Goal: Transaction & Acquisition: Book appointment/travel/reservation

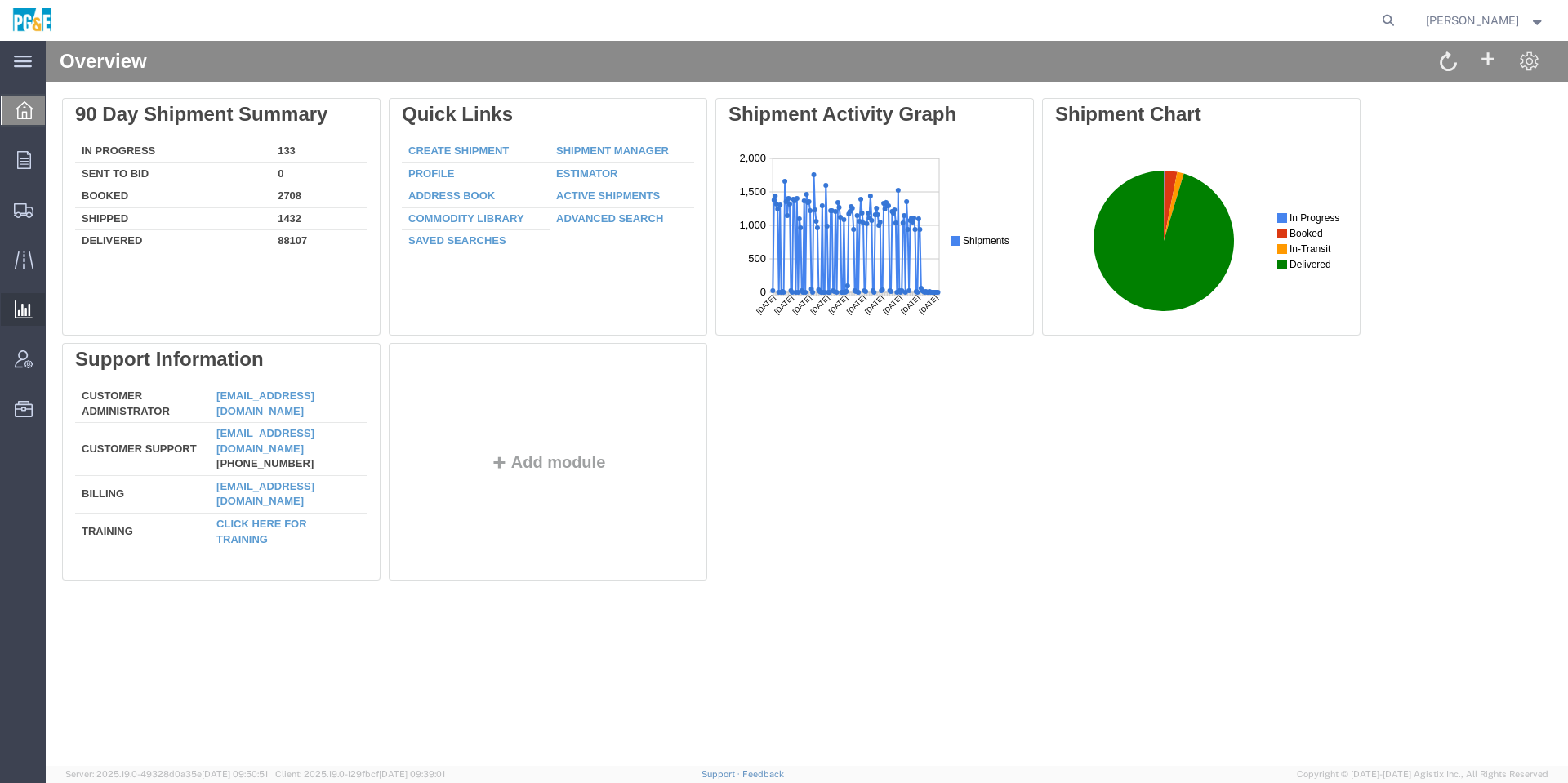
click at [0, 0] on span "Analyses" at bounding box center [0, 0] width 0 height 0
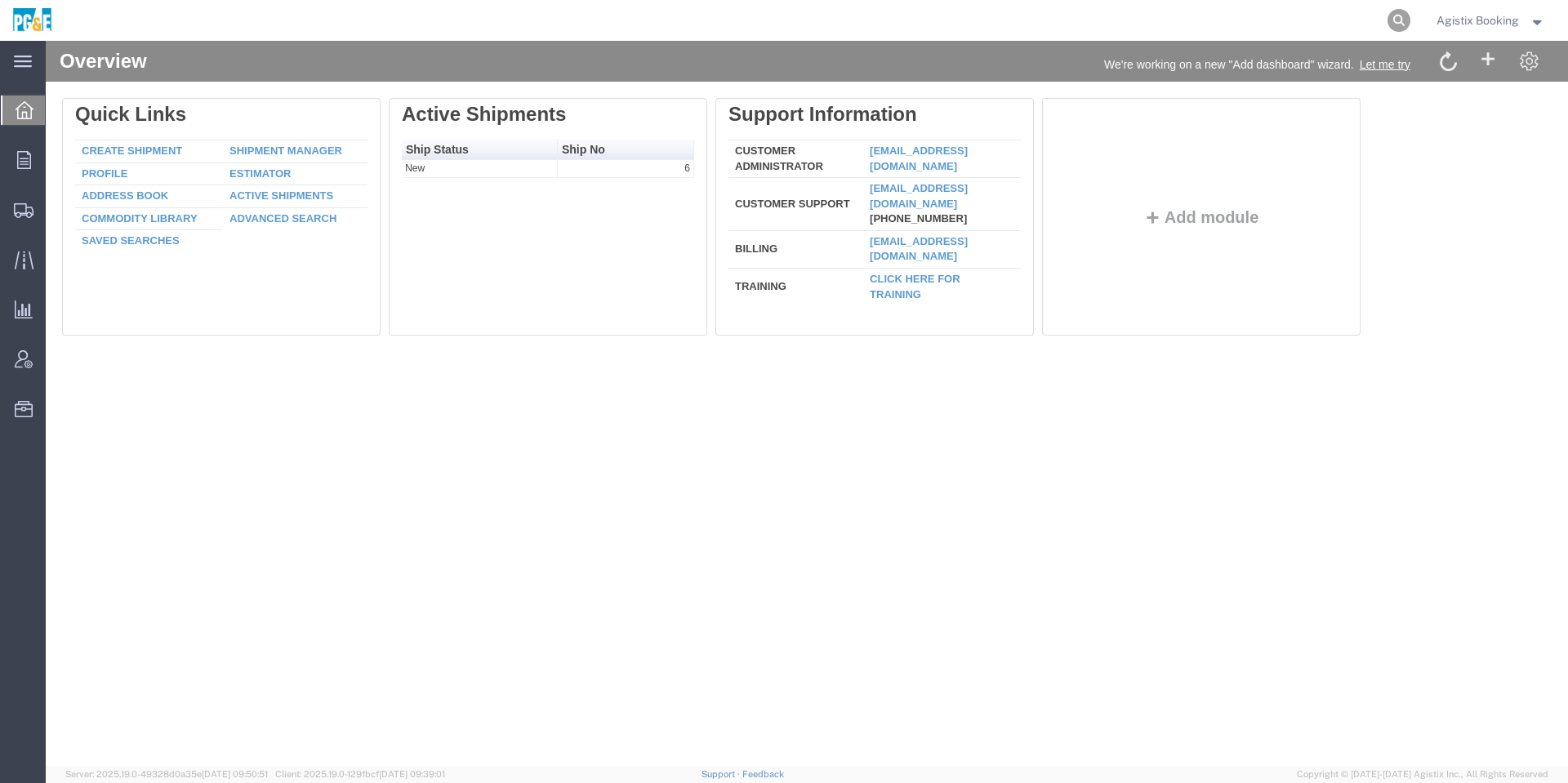
click at [1404, 14] on icon at bounding box center [1399, 21] width 23 height 23
paste input "56850859"
type input "56850859"
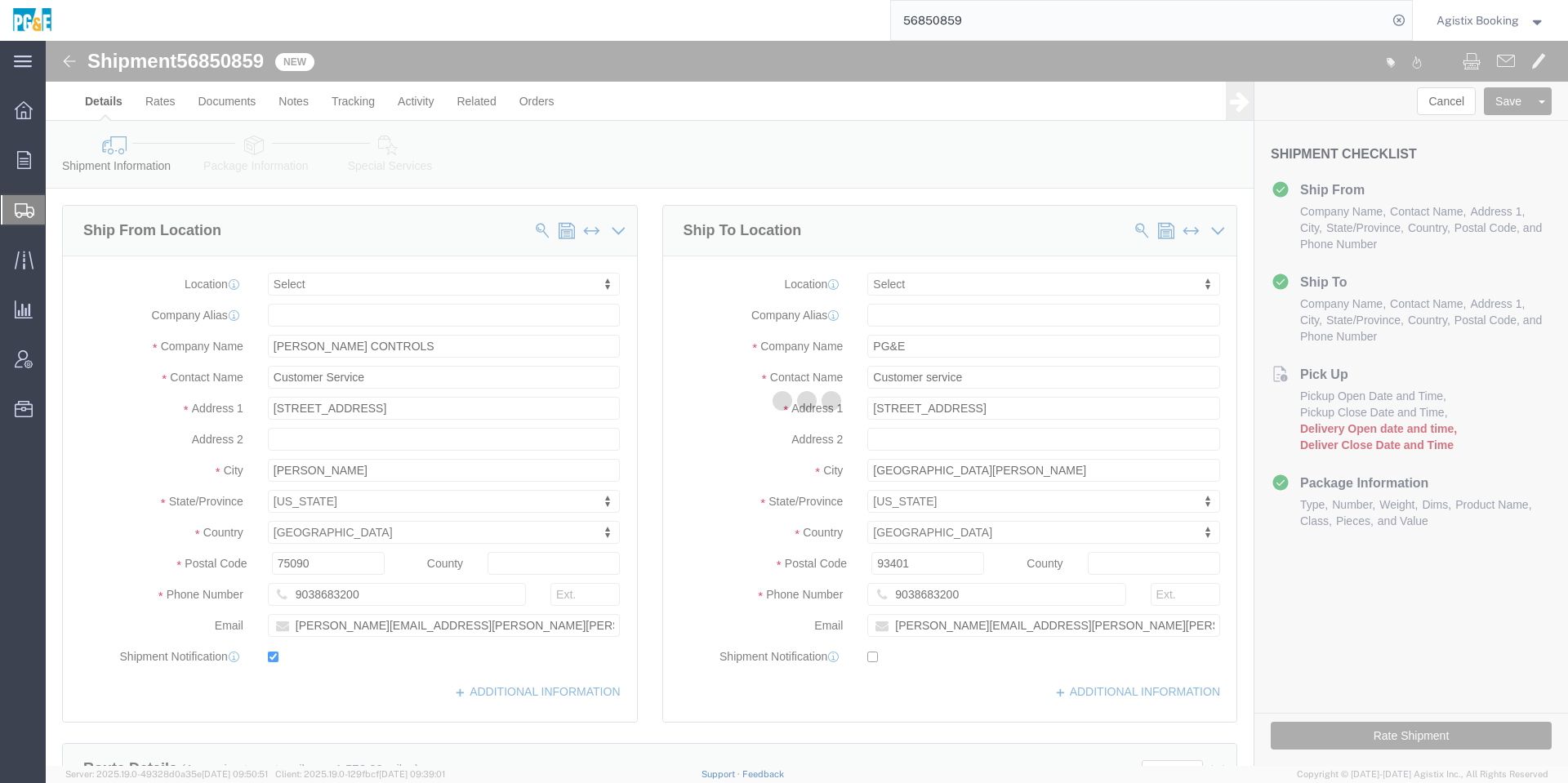
select select
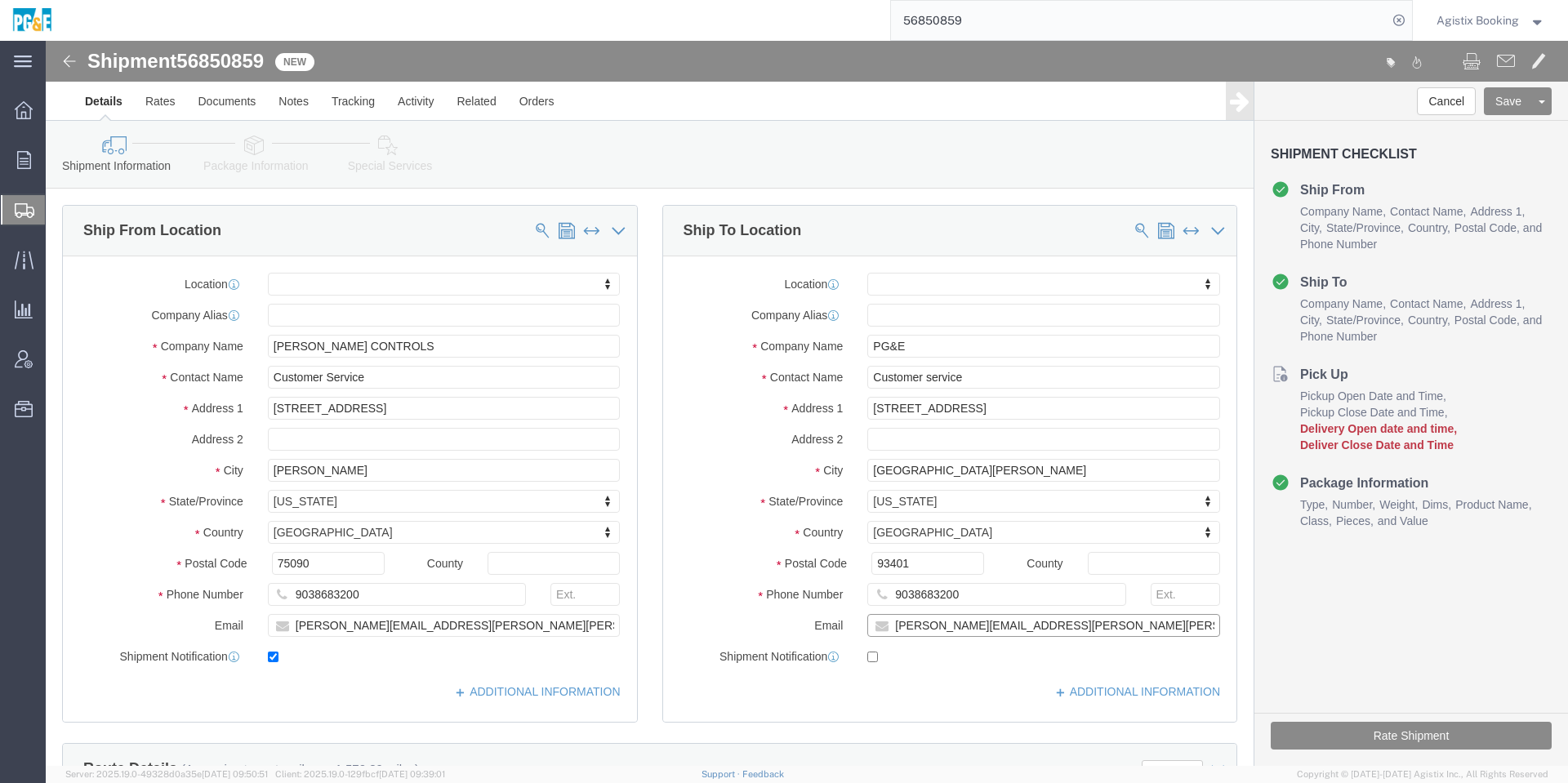
click input "[PERSON_NAME][EMAIL_ADDRESS][PERSON_NAME][PERSON_NAME][DOMAIN_NAME]"
click label "Contact Name"
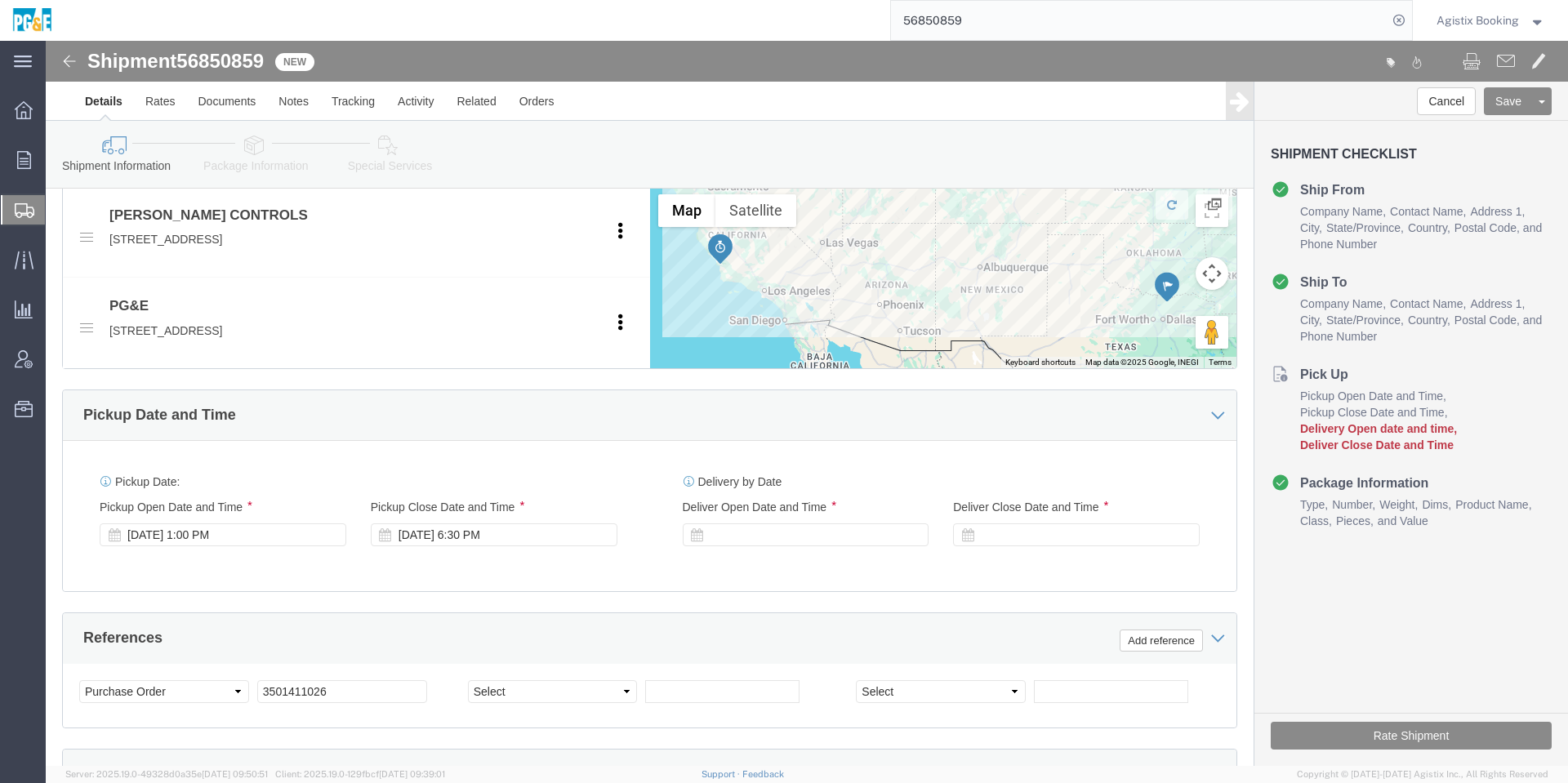
scroll to position [938, 0]
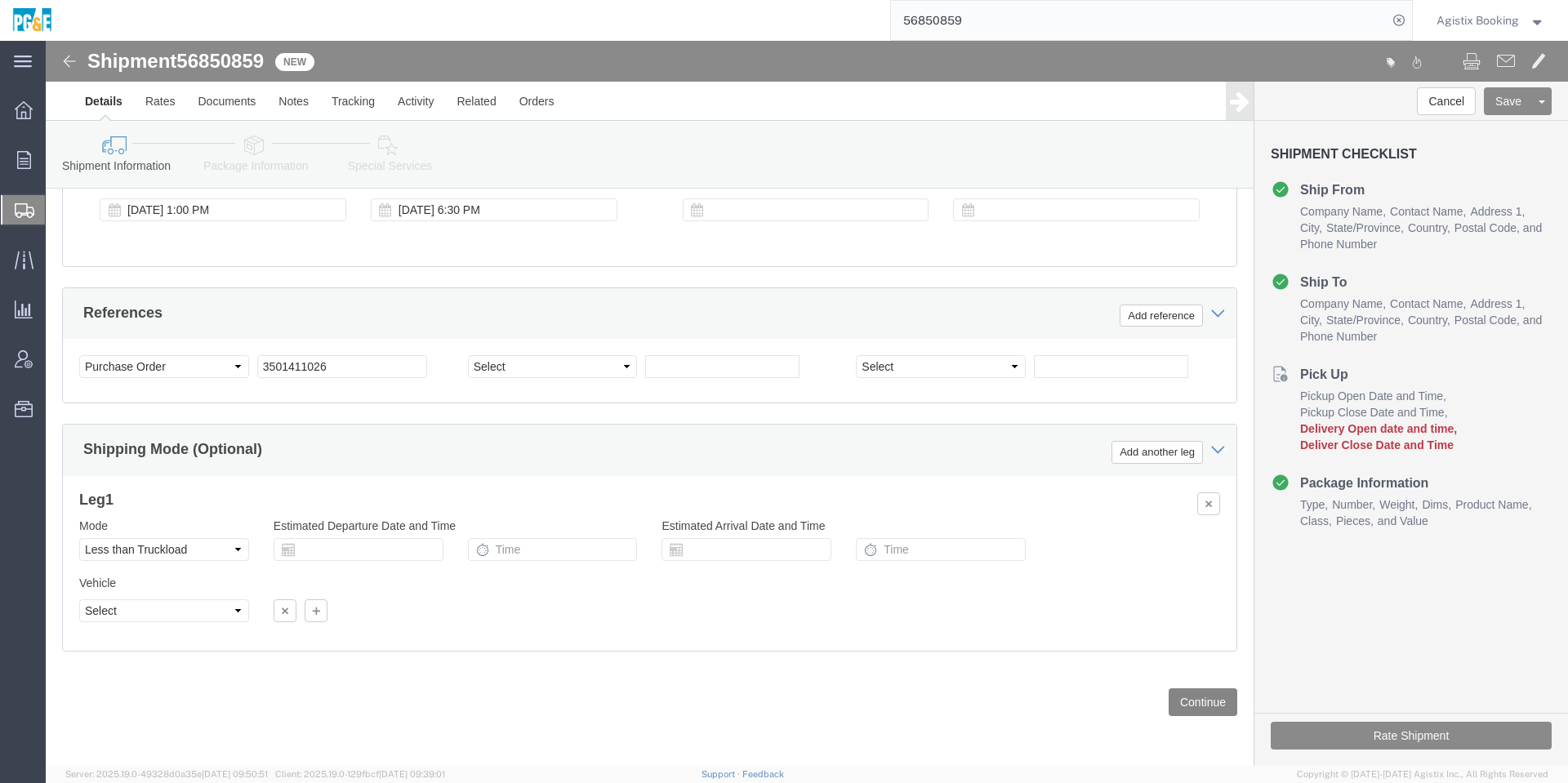
click button "Continue"
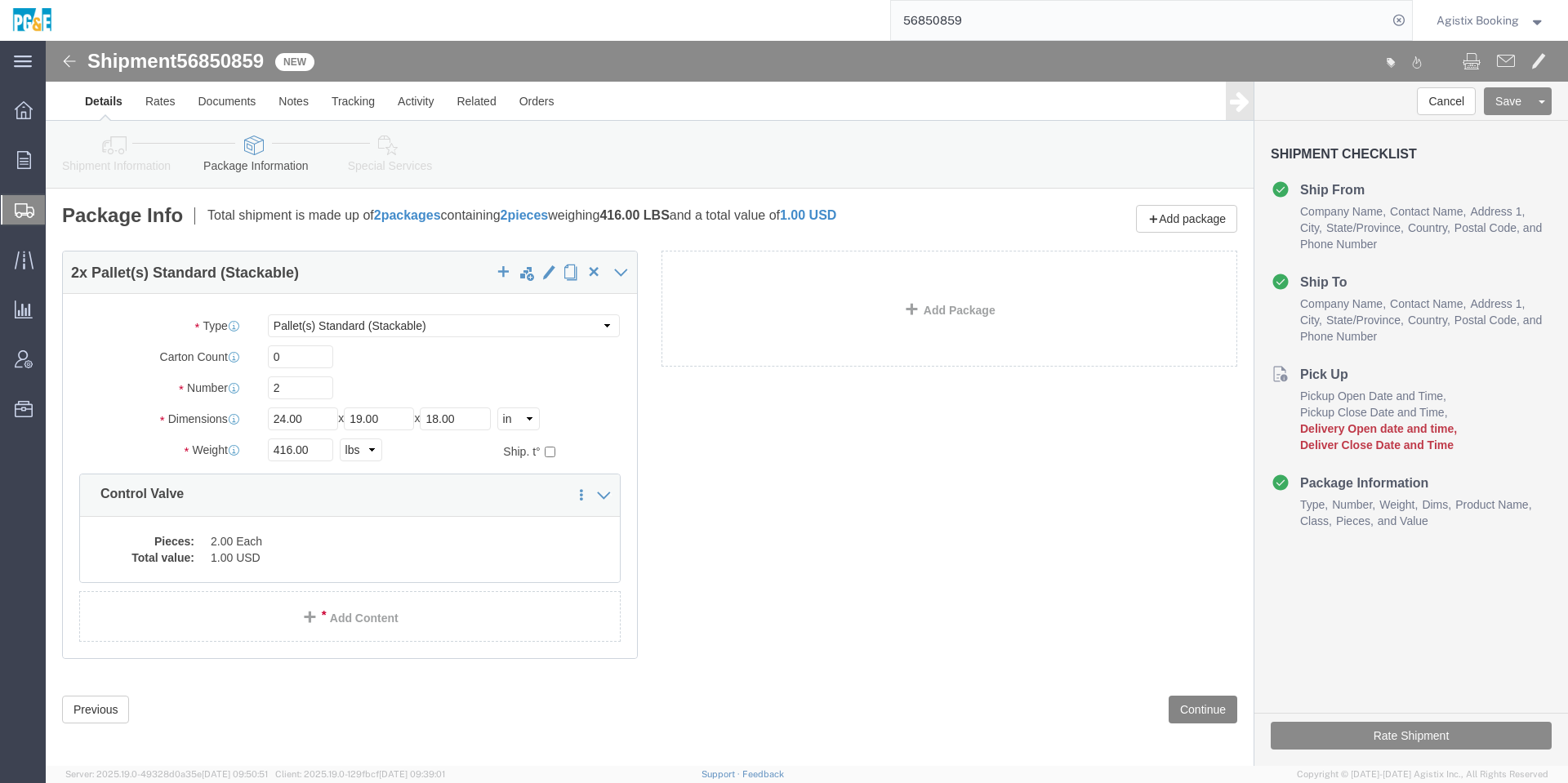
click button "Continue"
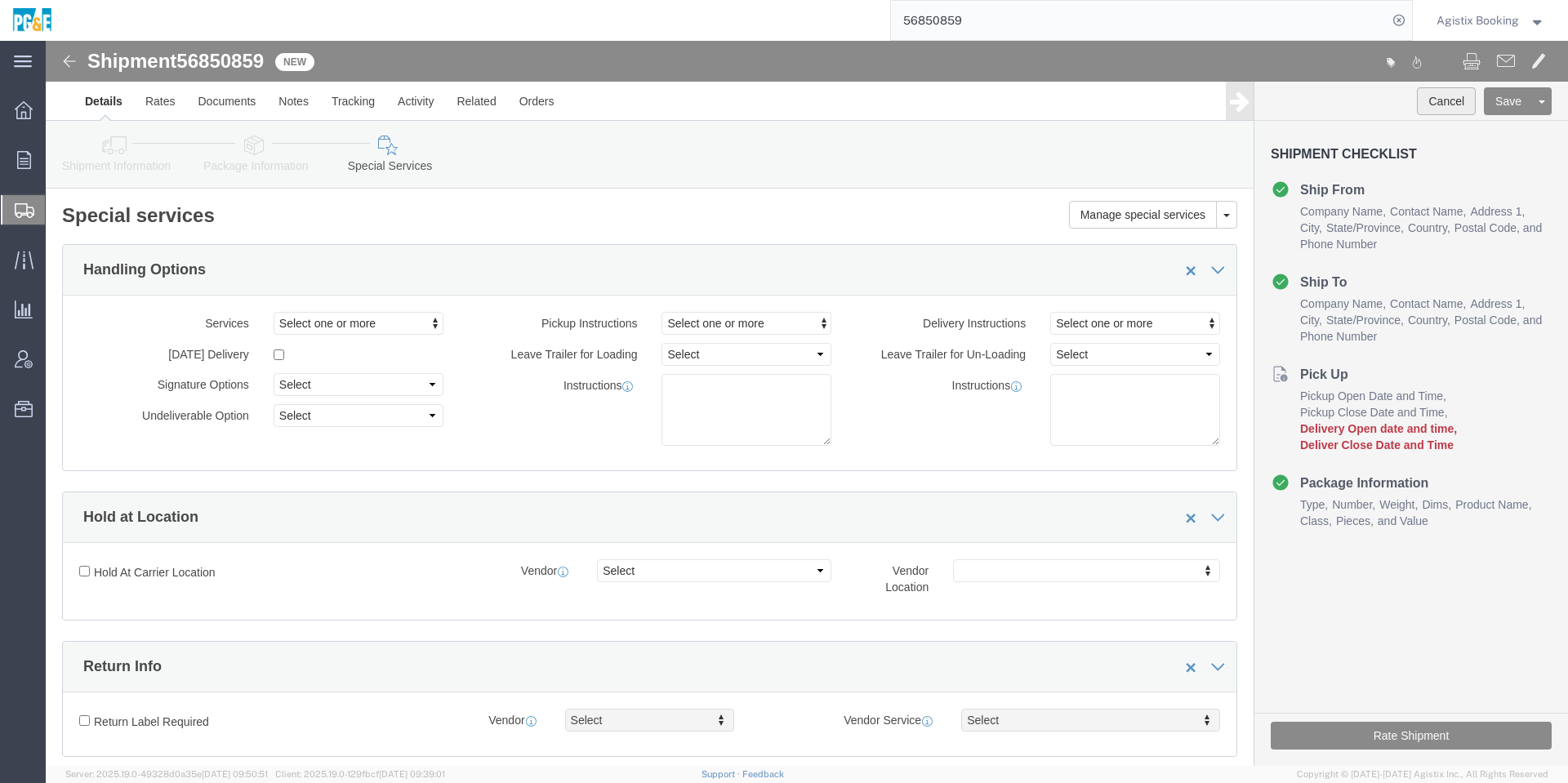
click button "Cancel"
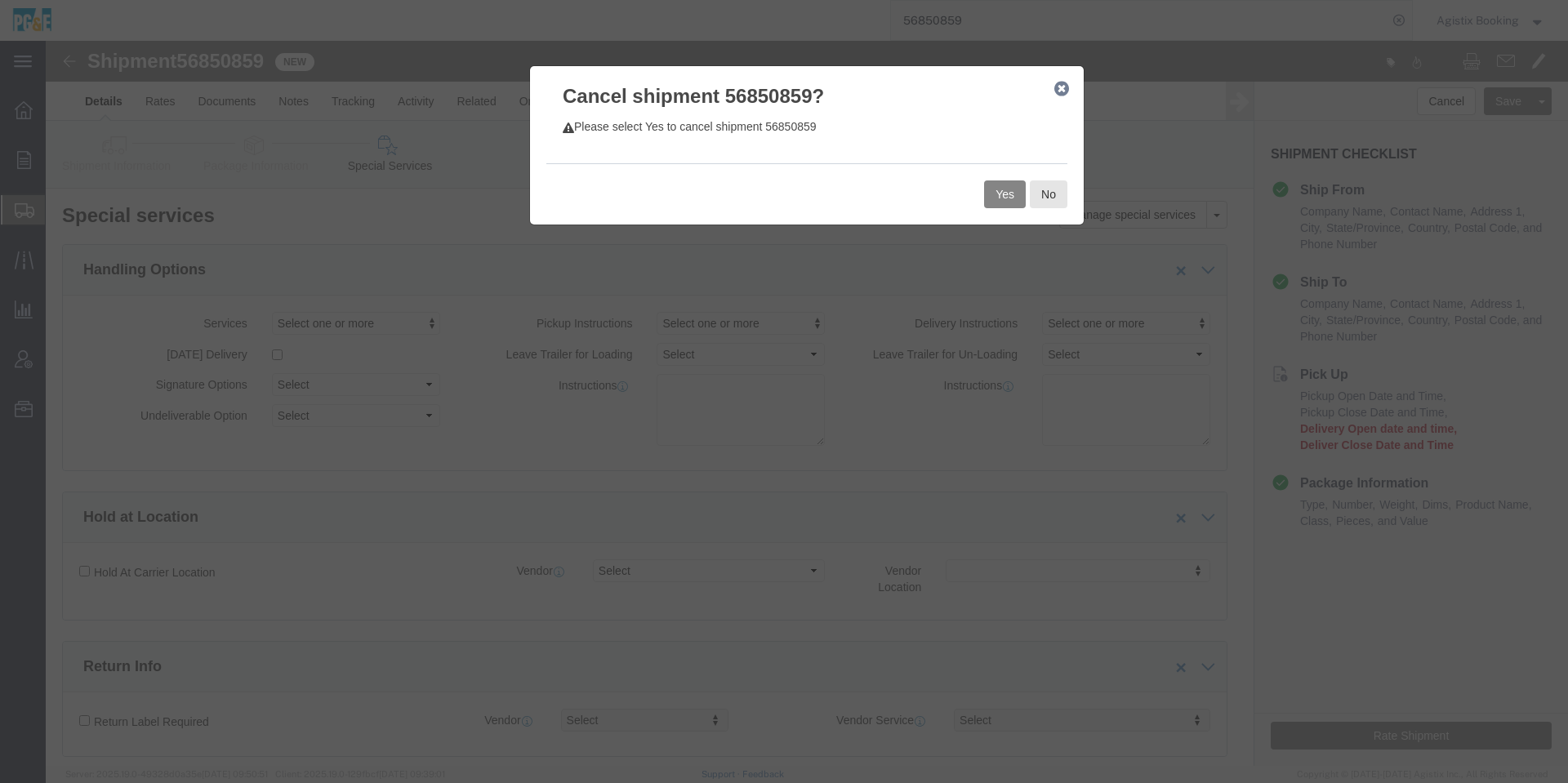
click button "Yes"
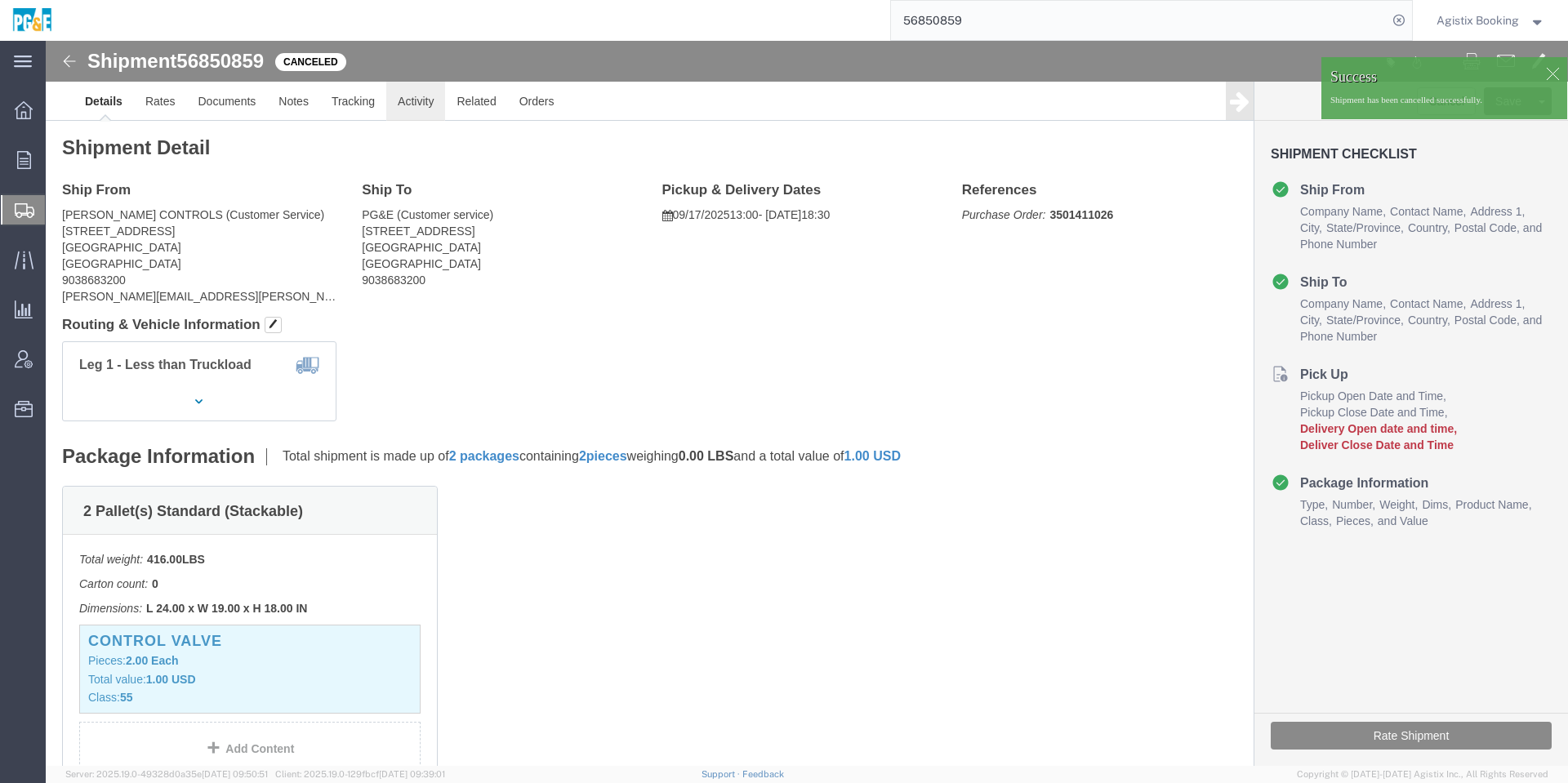
click link "Activity"
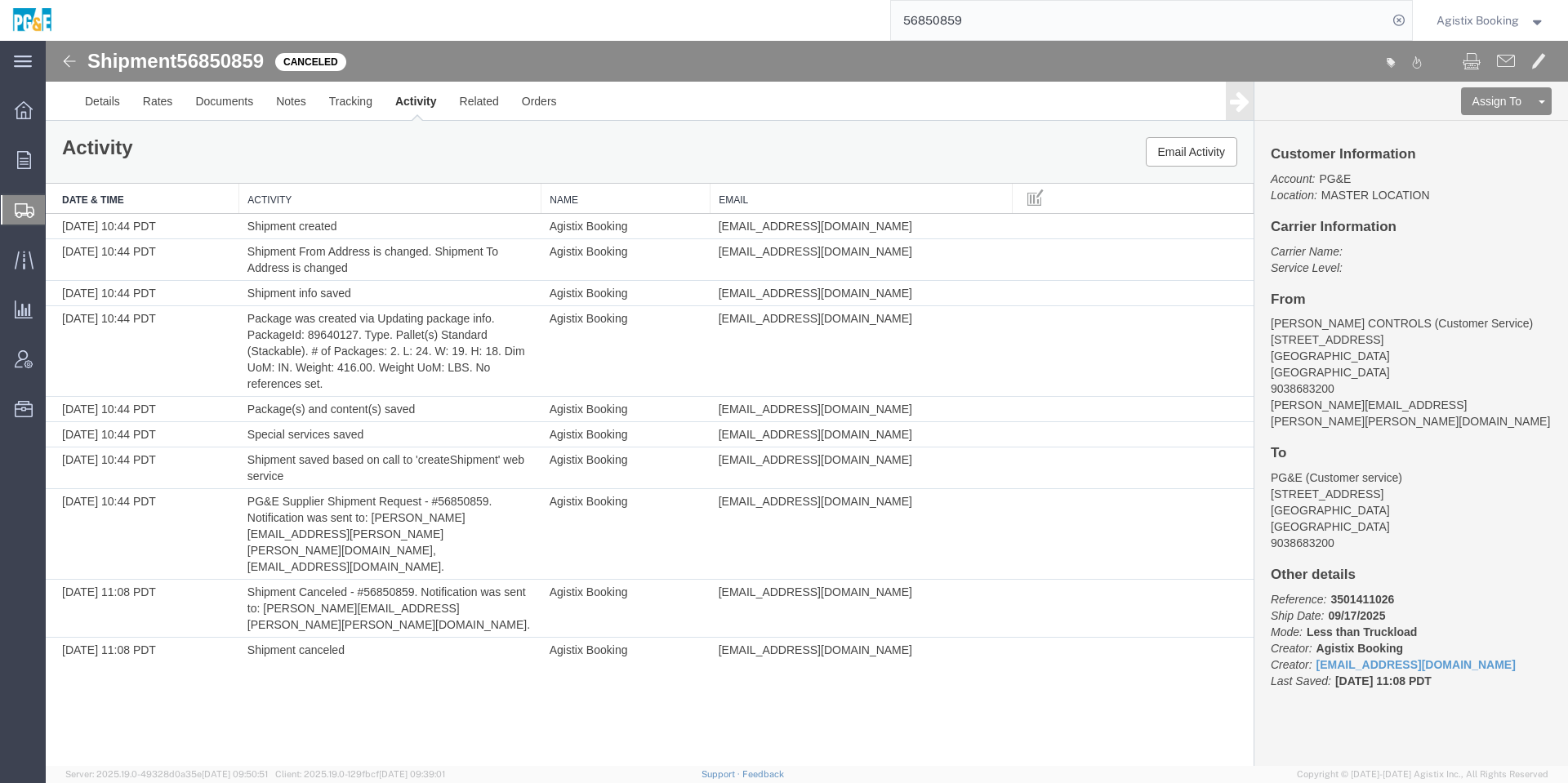
click at [1473, 24] on span "Agistix Booking" at bounding box center [1477, 21] width 82 height 18
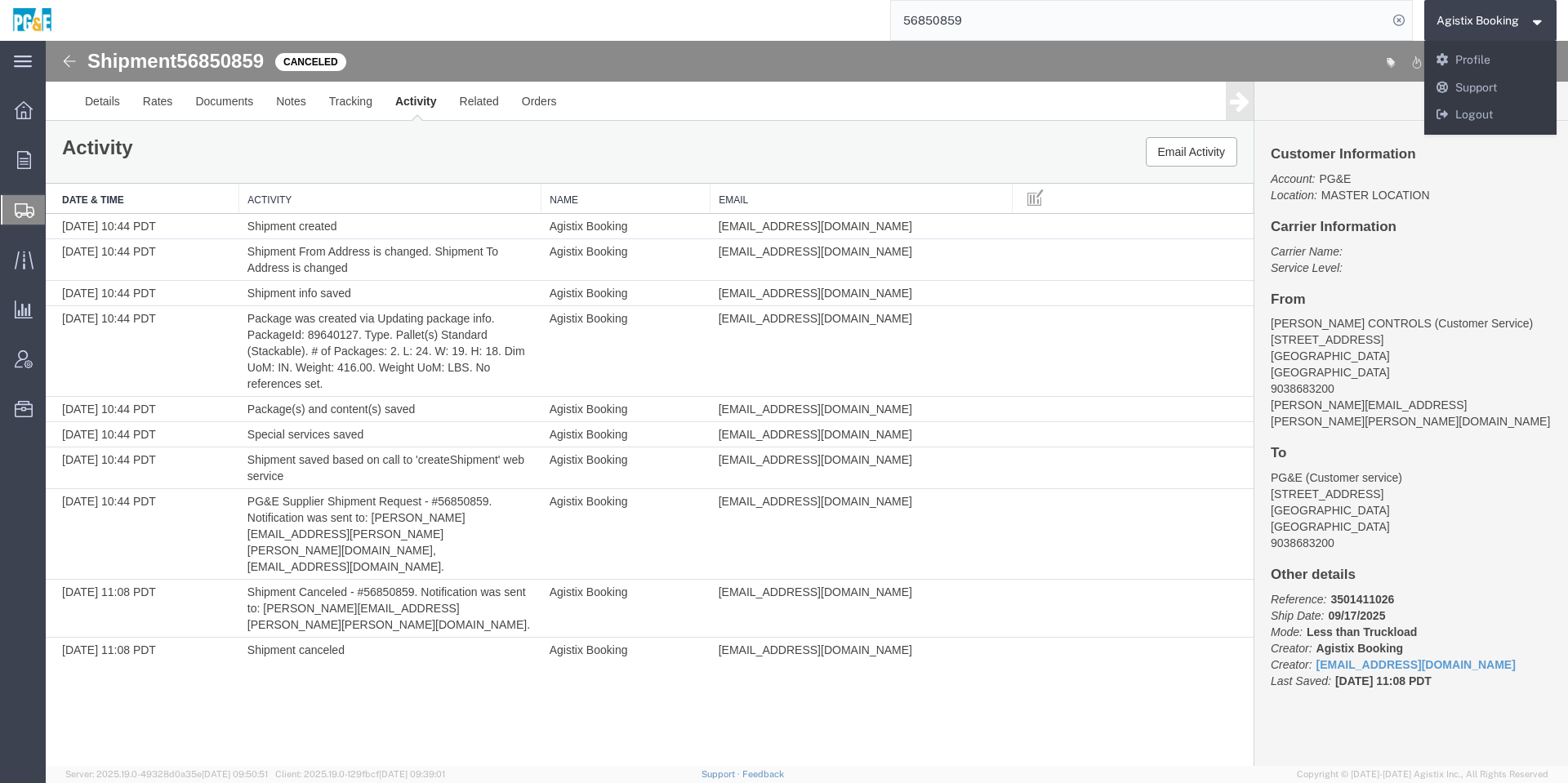
click at [1464, 17] on span "Agistix Booking" at bounding box center [1477, 21] width 82 height 18
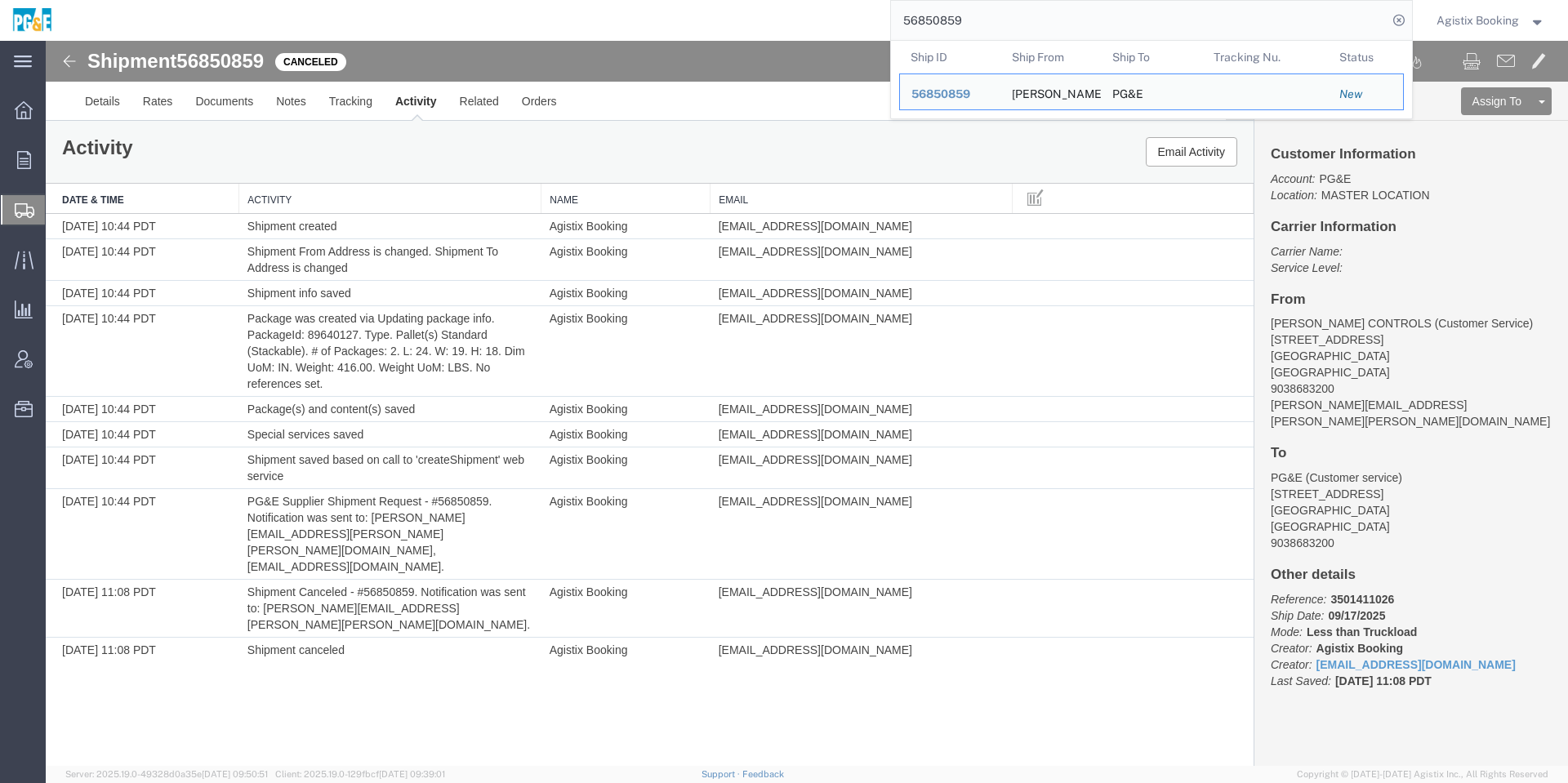
click at [1130, 13] on input "56850859" at bounding box center [1139, 21] width 497 height 39
paste input "47501"
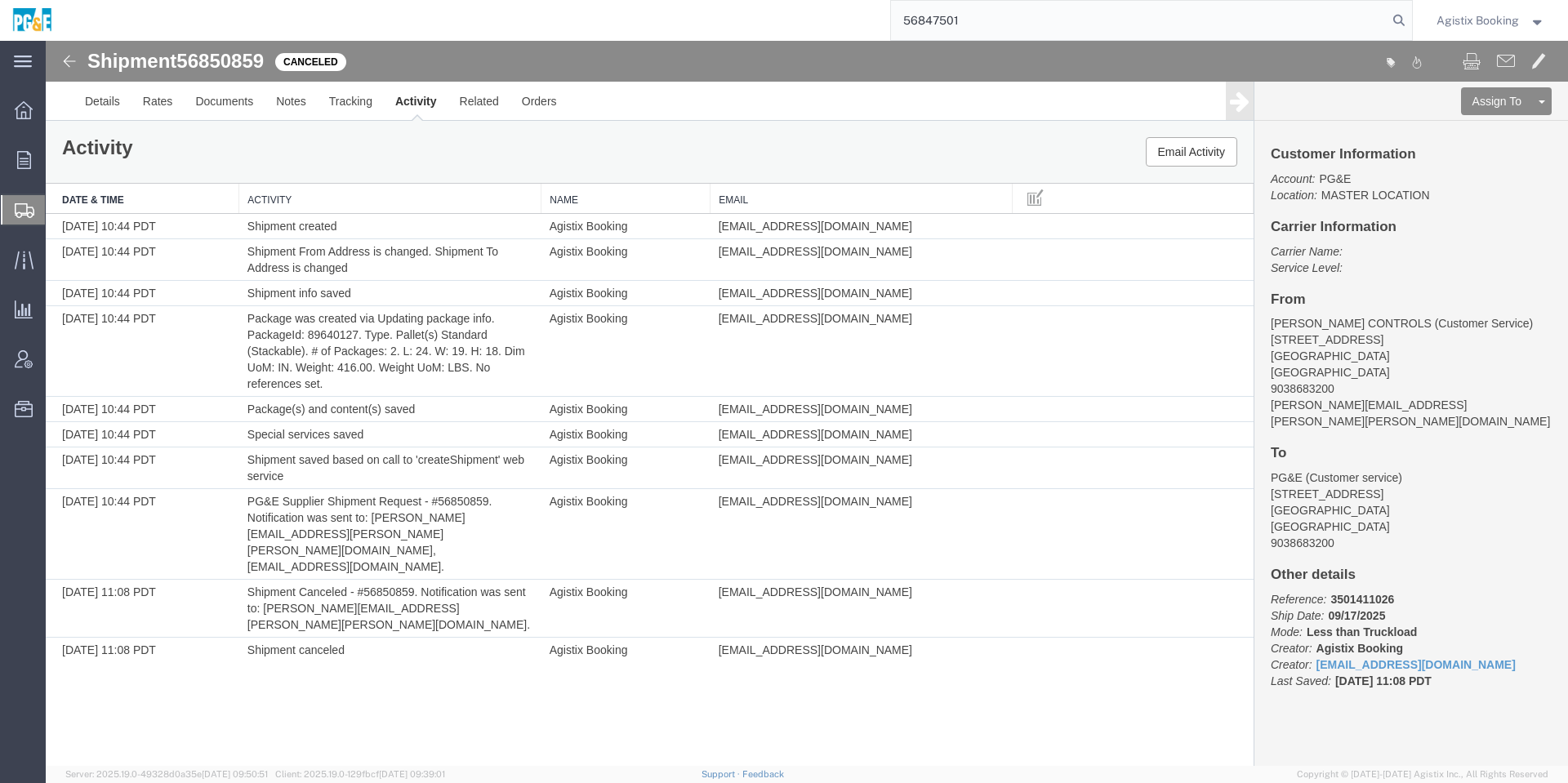
type input "56847501"
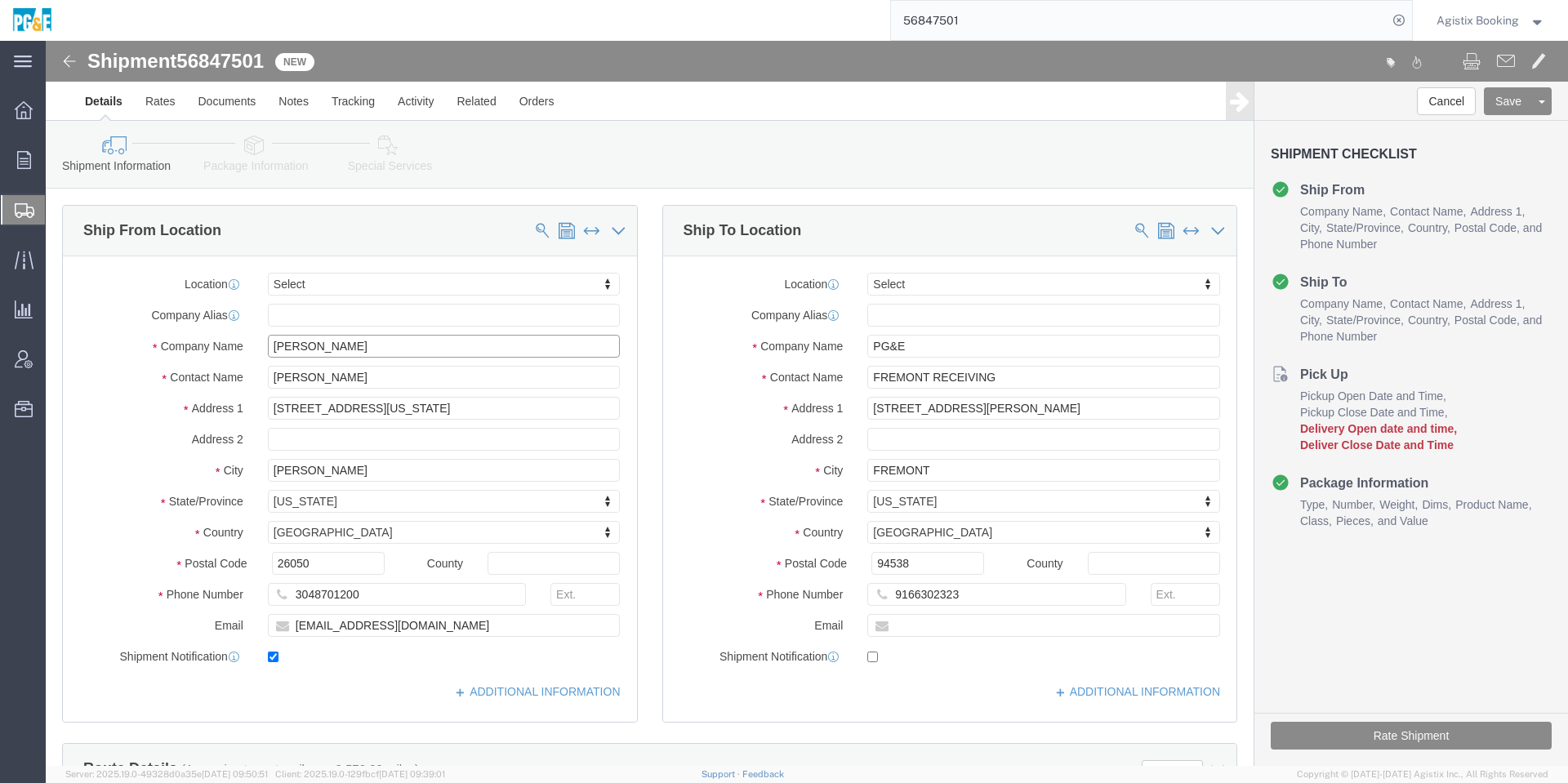
click input "[PERSON_NAME]"
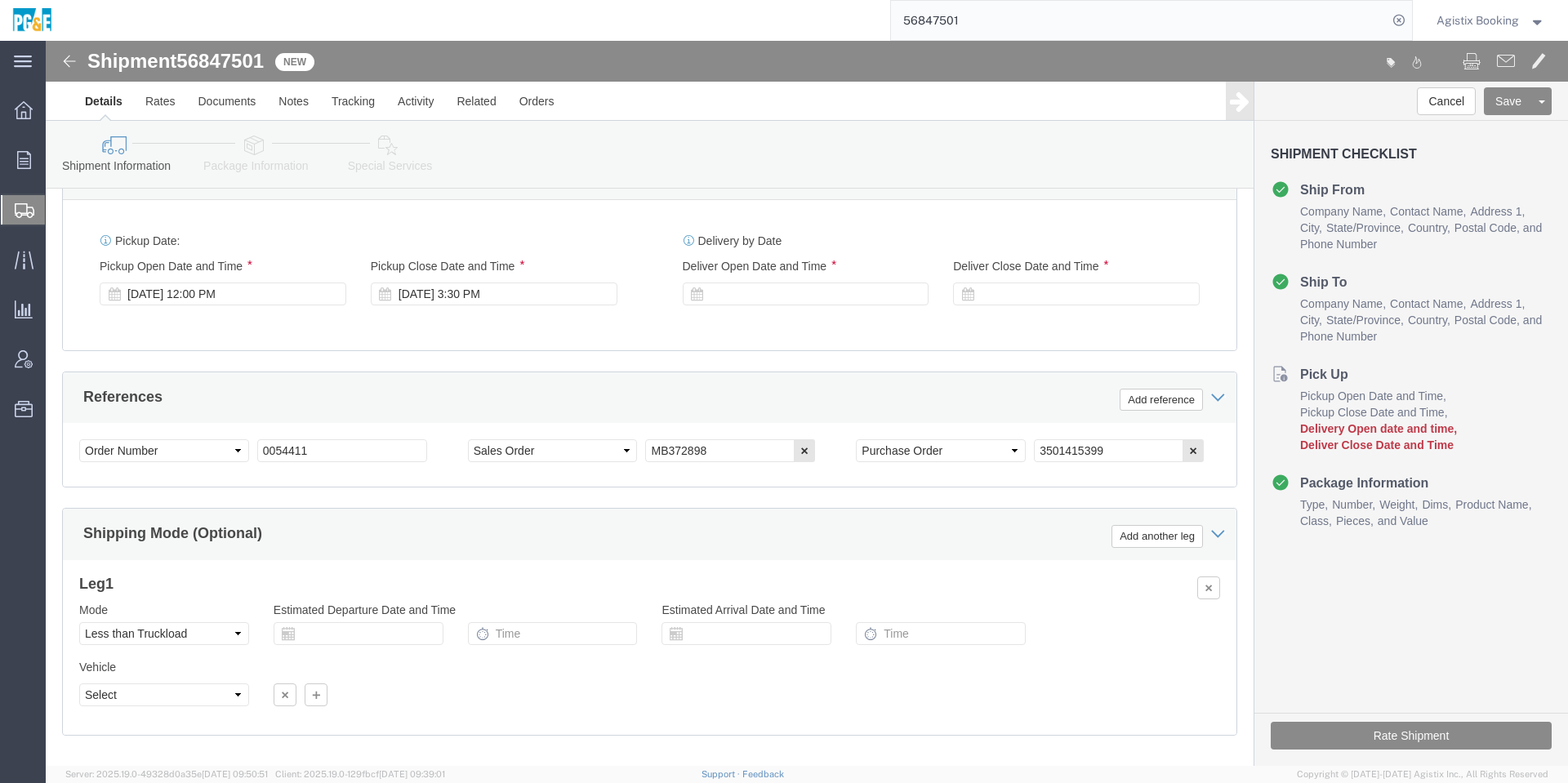
scroll to position [815, 0]
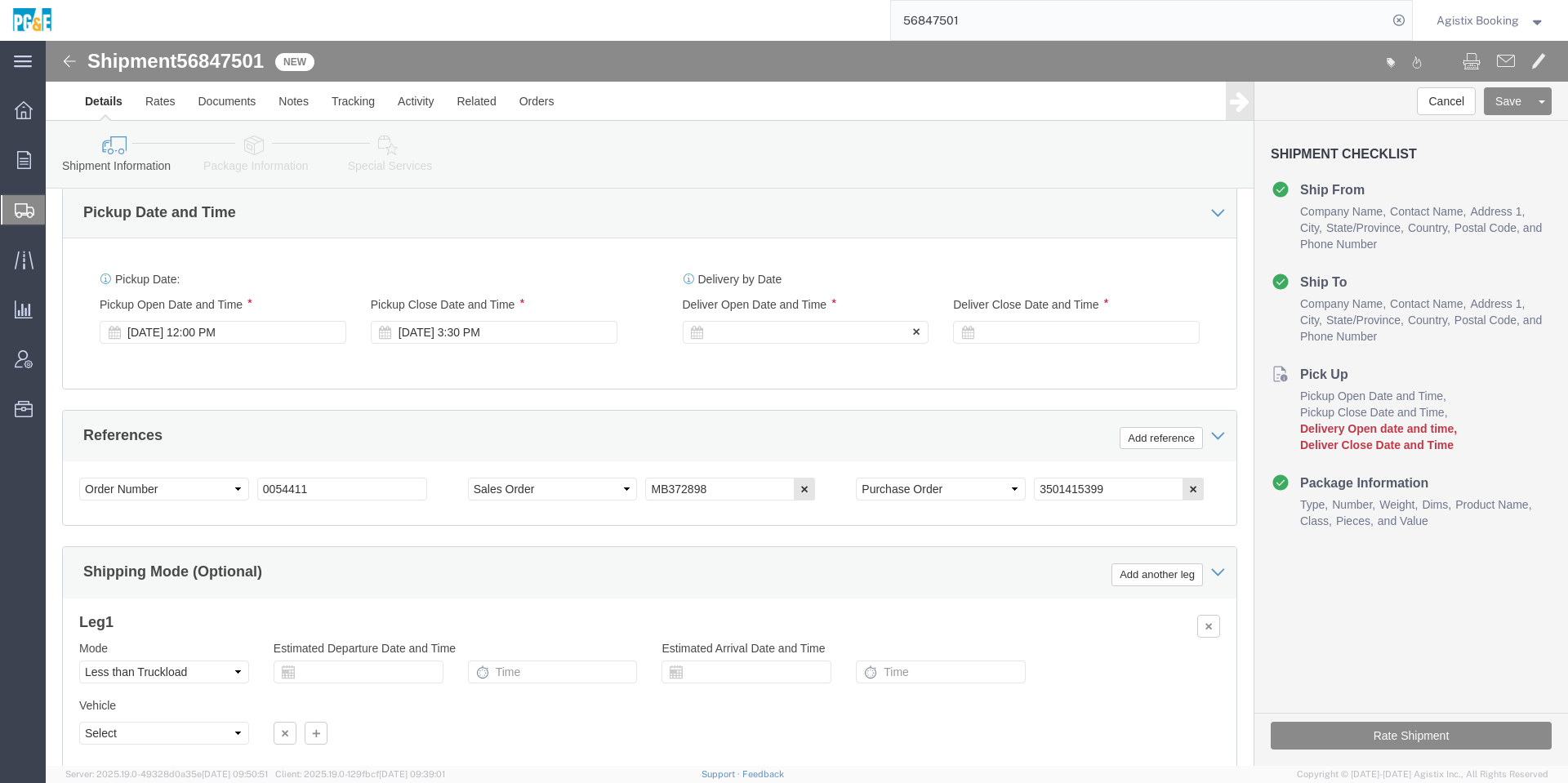
click div
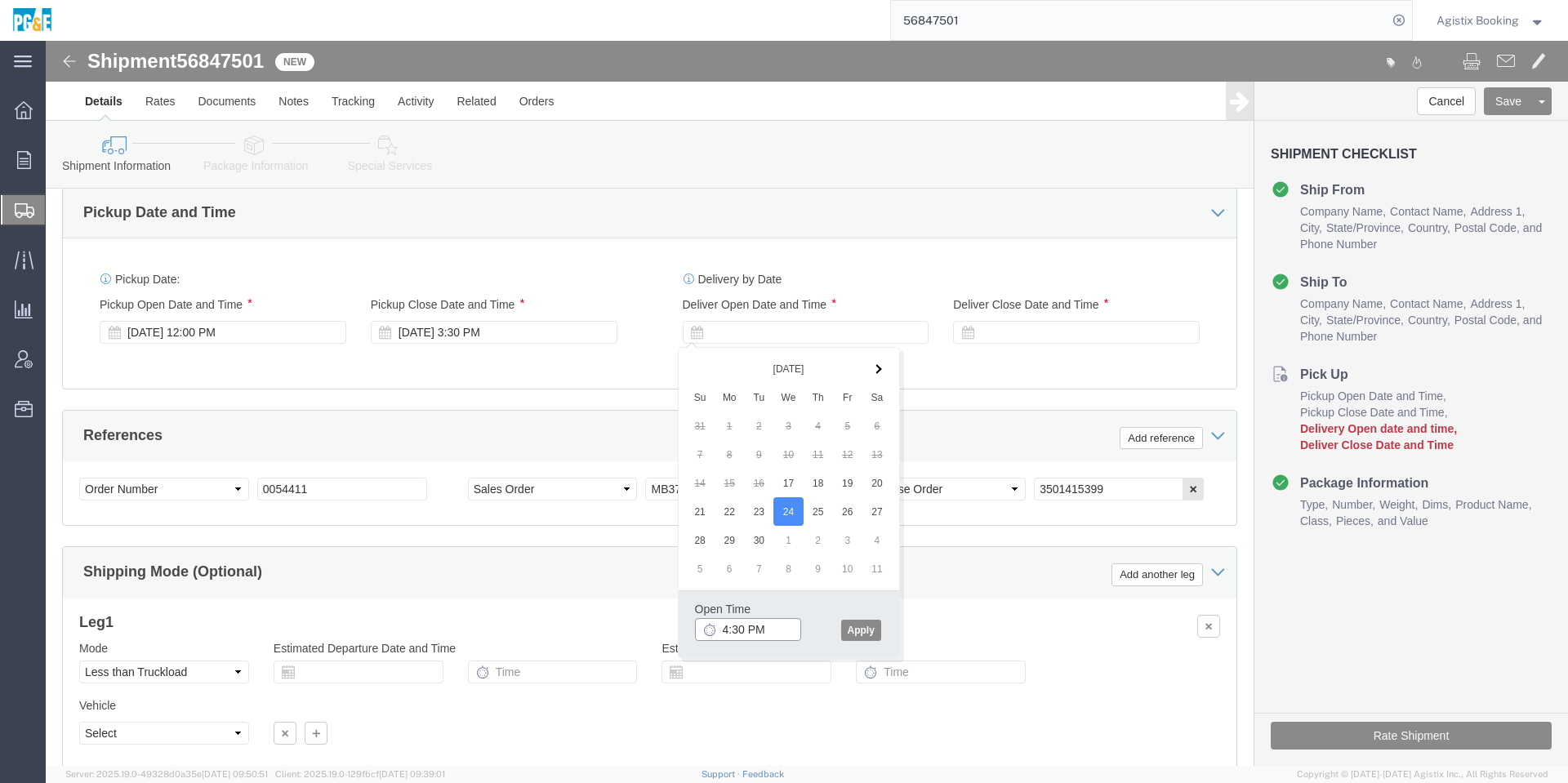
click input "4:30 PM"
type input "12:30 PM"
click button "Apply"
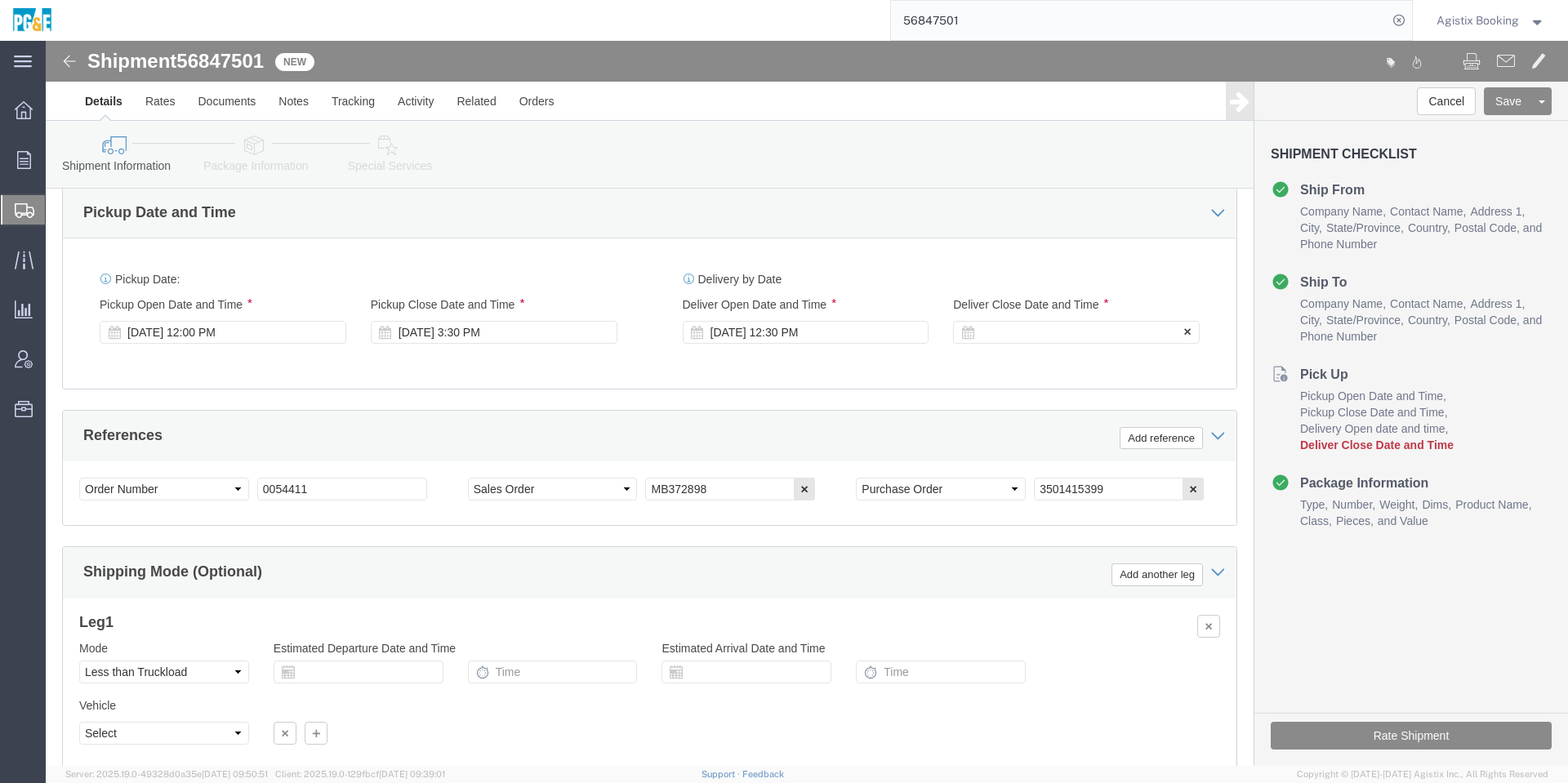
click div
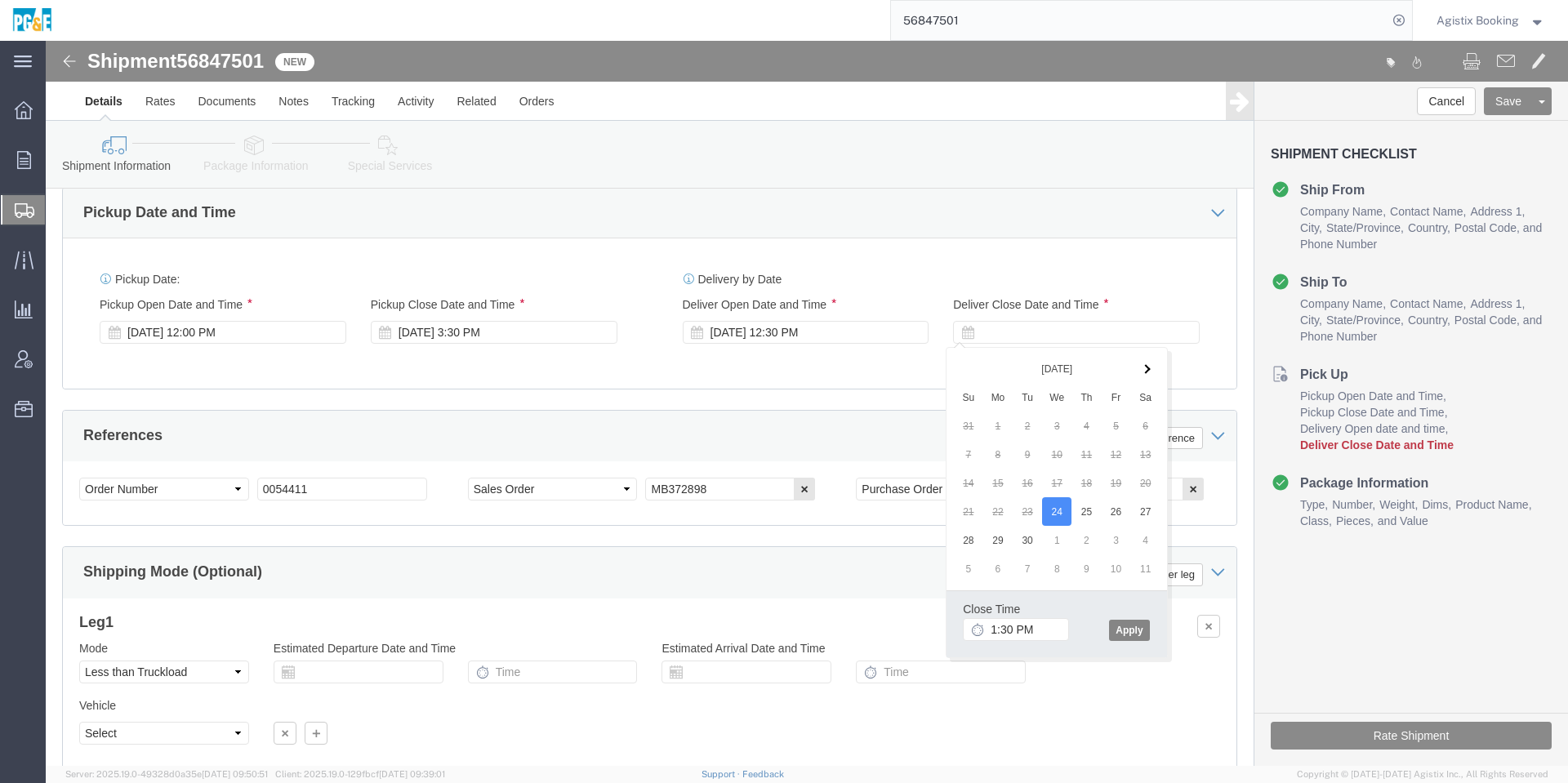
click button "Apply"
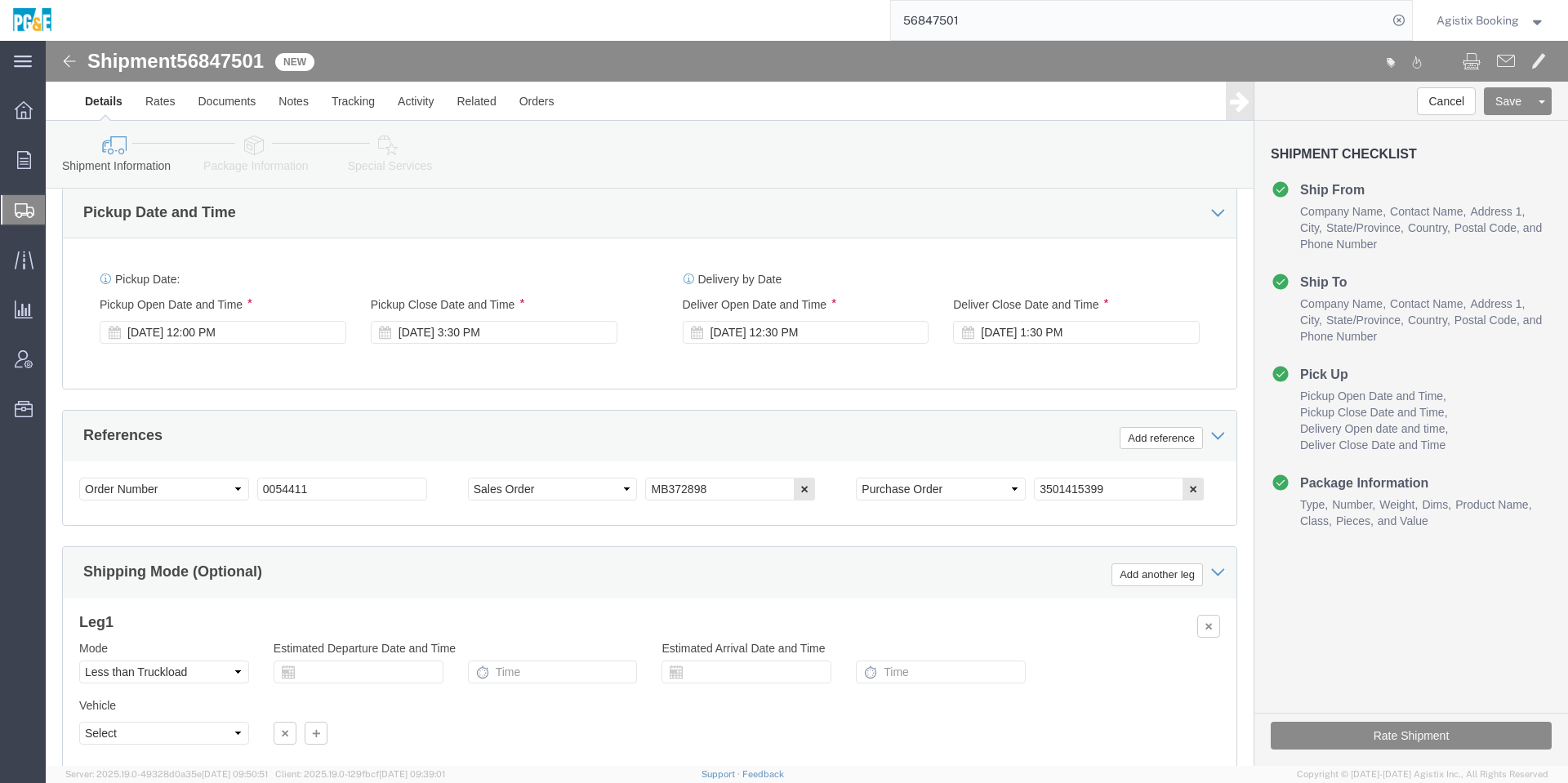
click h3 "Leg 1"
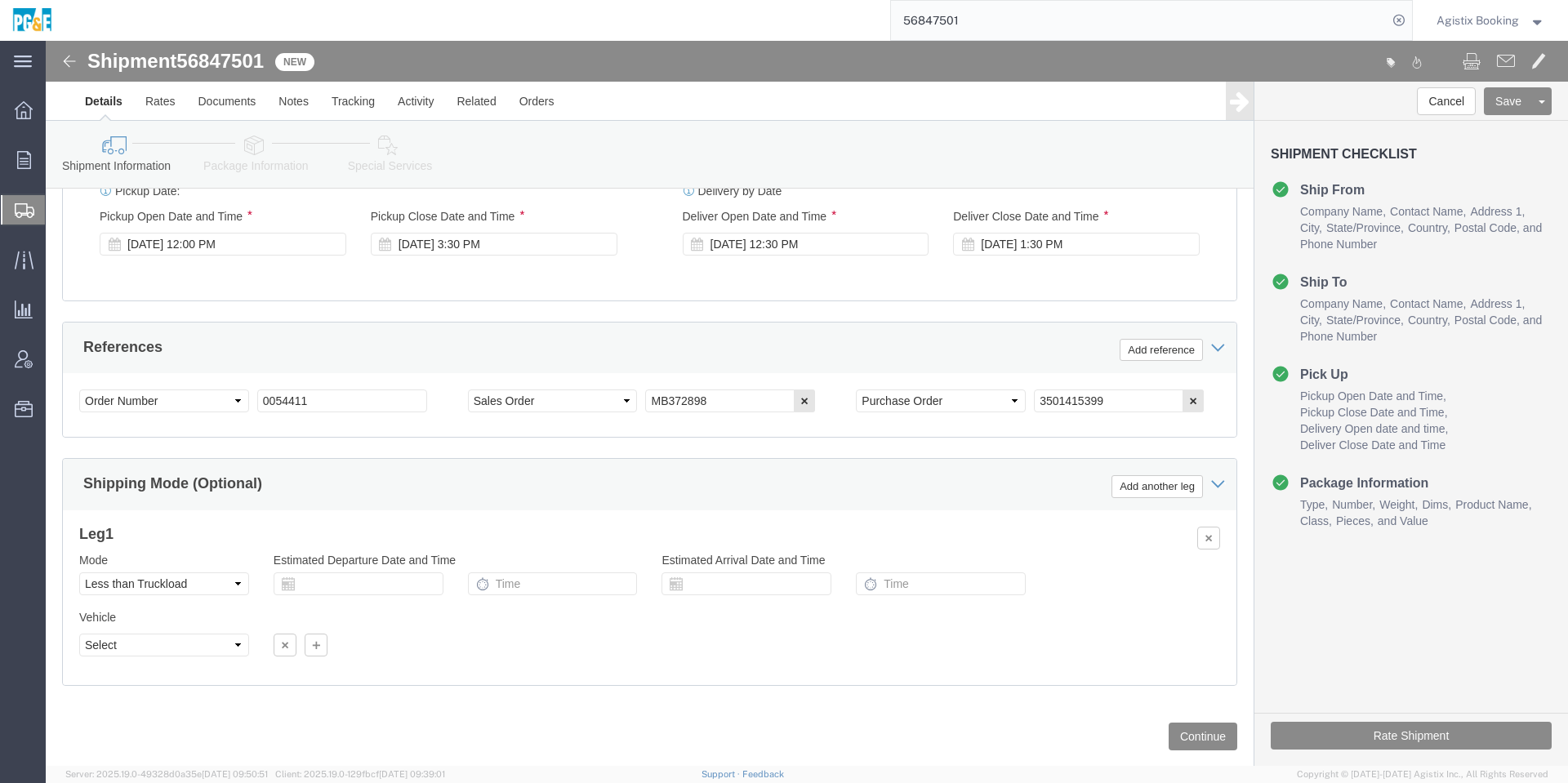
scroll to position [938, 0]
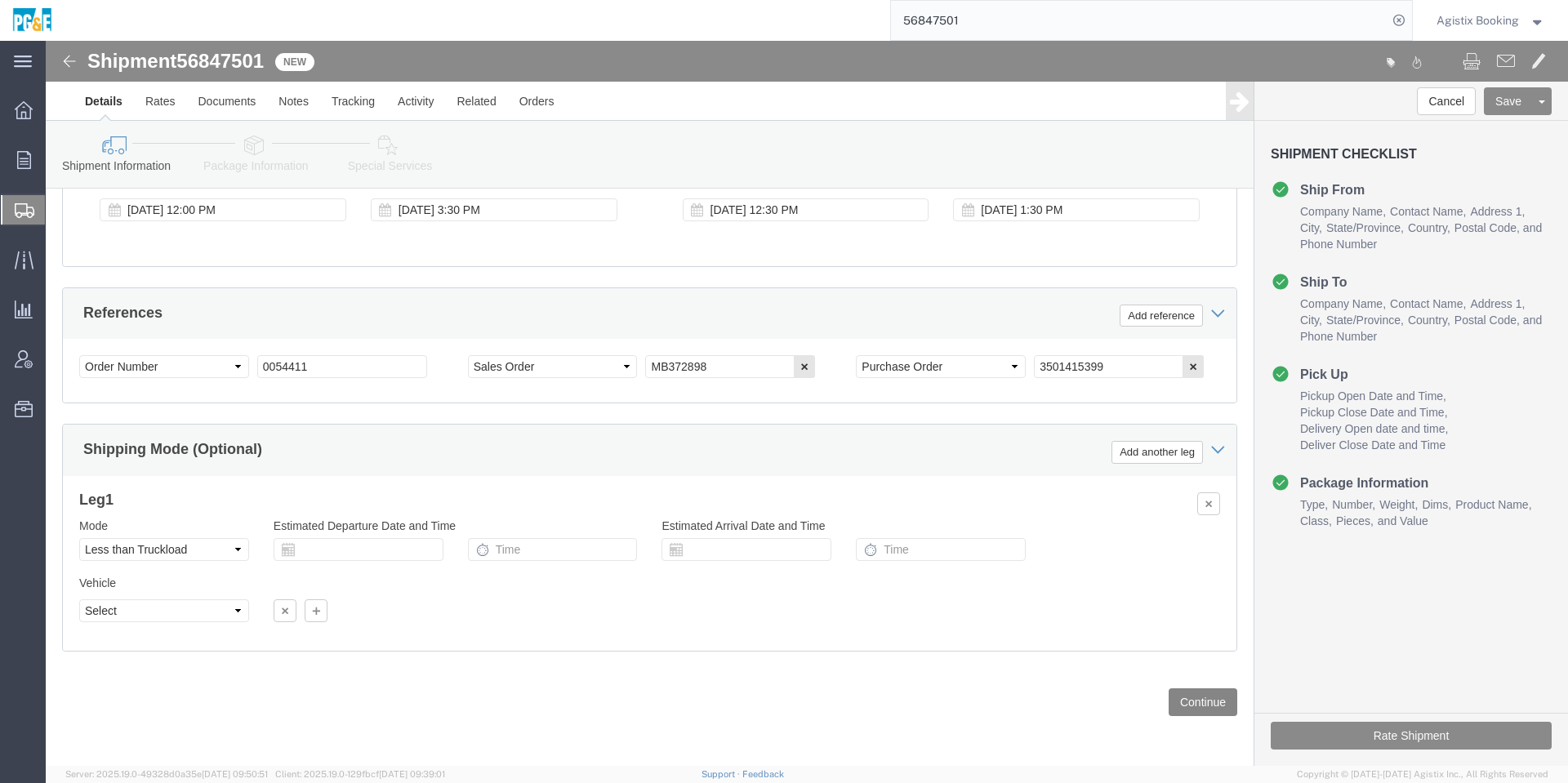
click button "Continue"
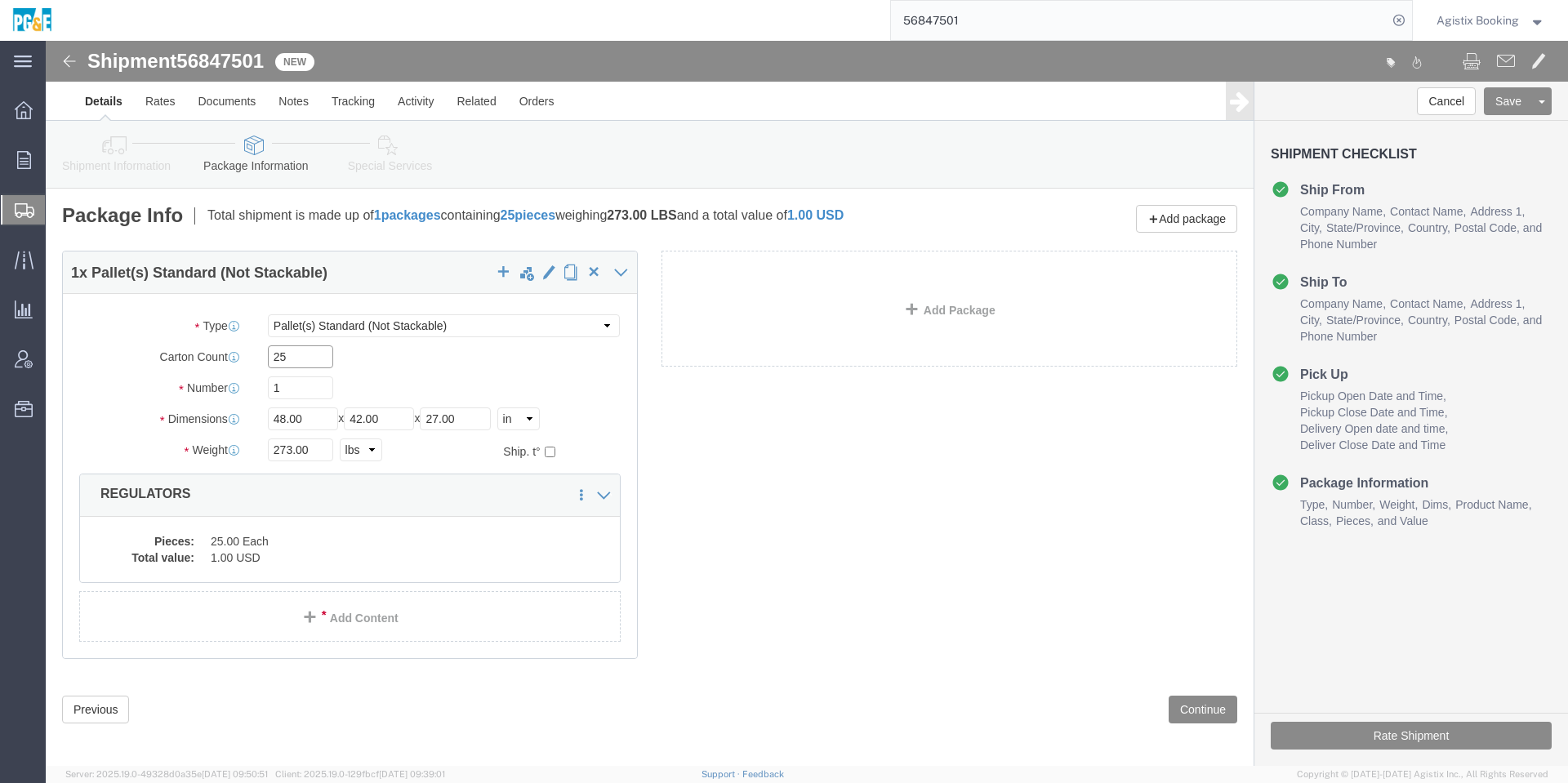
click input "25"
click div "1 x Pallet(s) Standard (Not Stackable) Package Type Select Bulk Bundle(s) Cardb…"
click dd "1.00 USD"
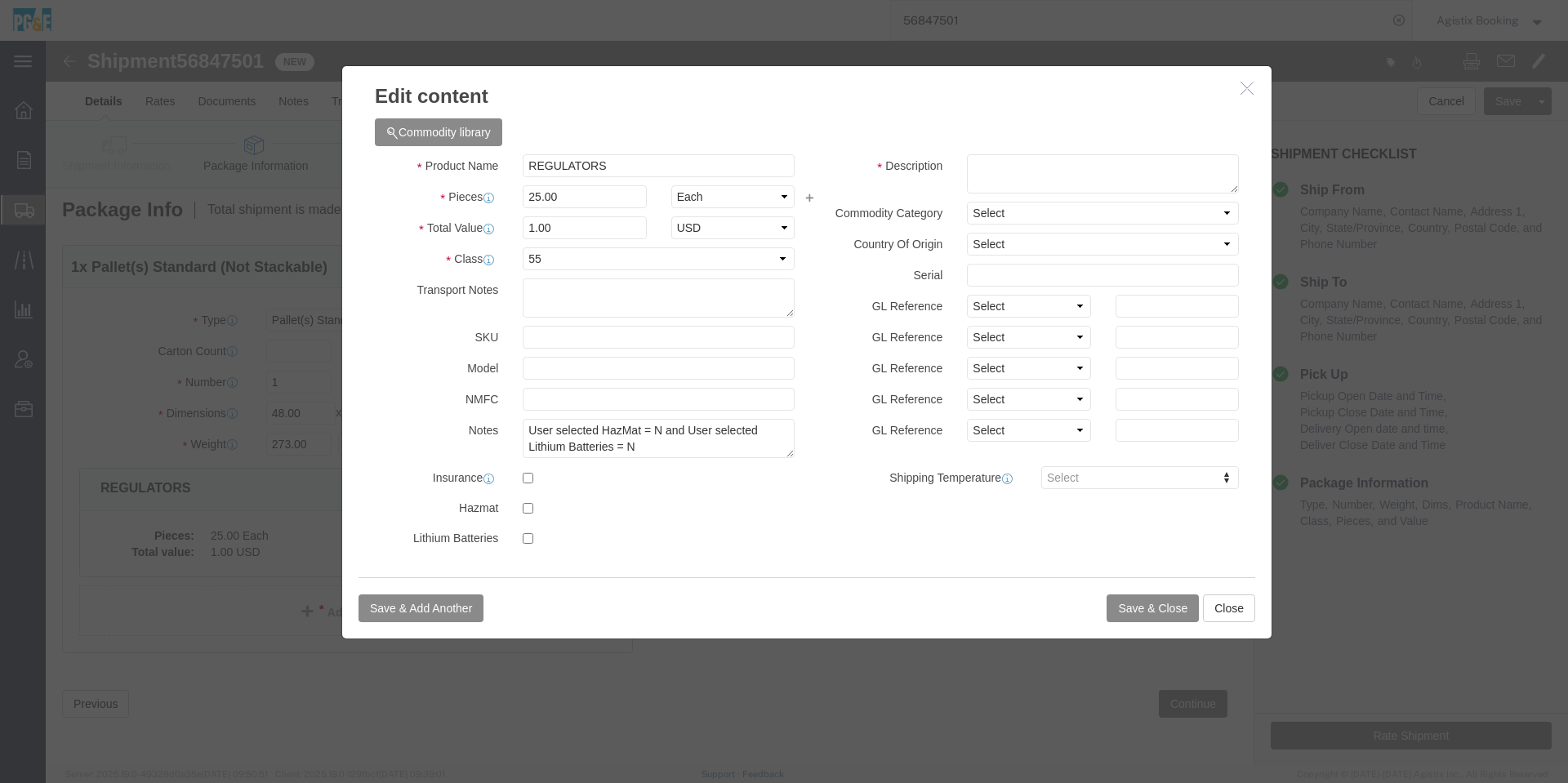
scroll to position [7, 0]
click button "Save & Close"
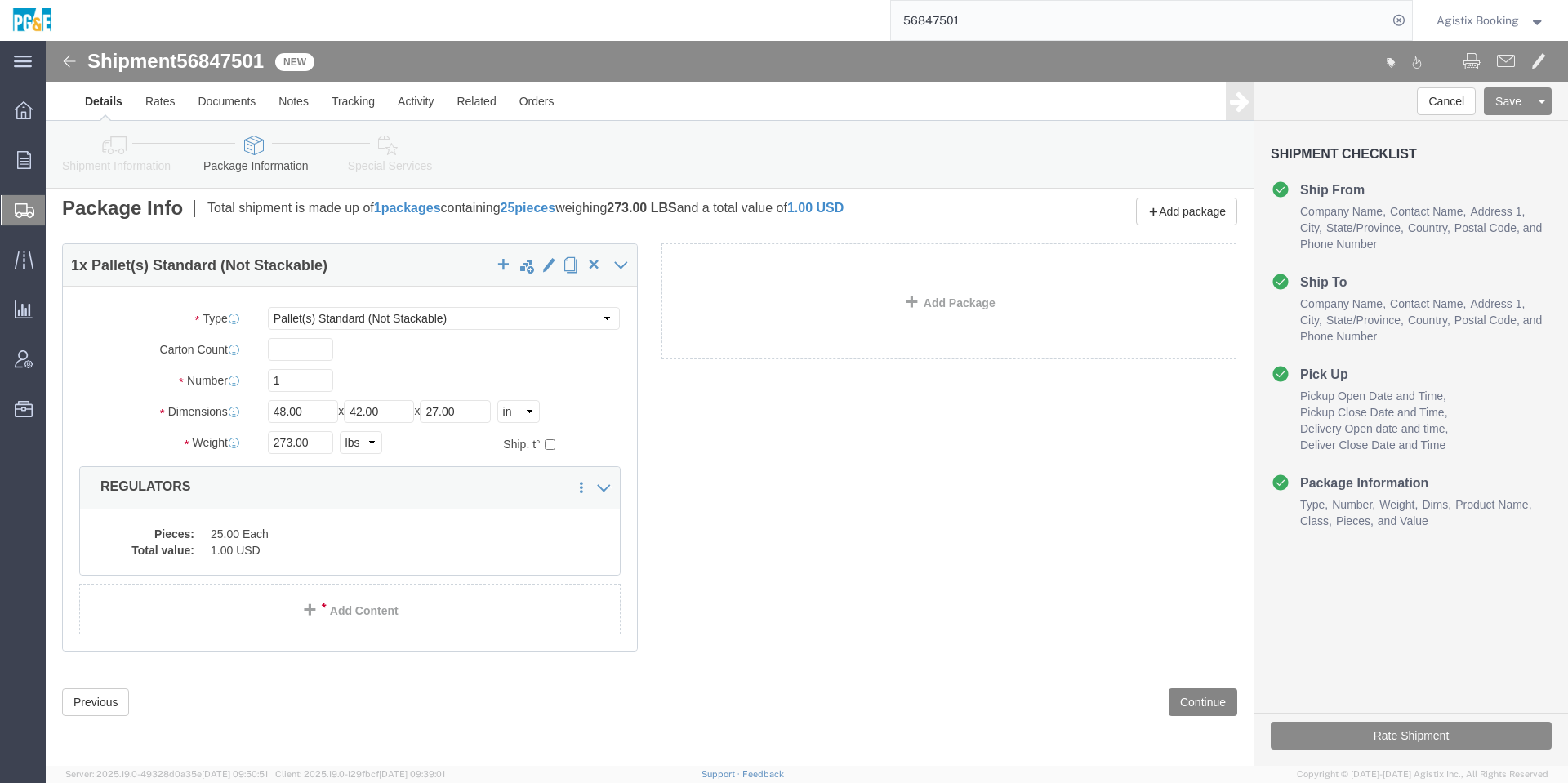
click button "Continue"
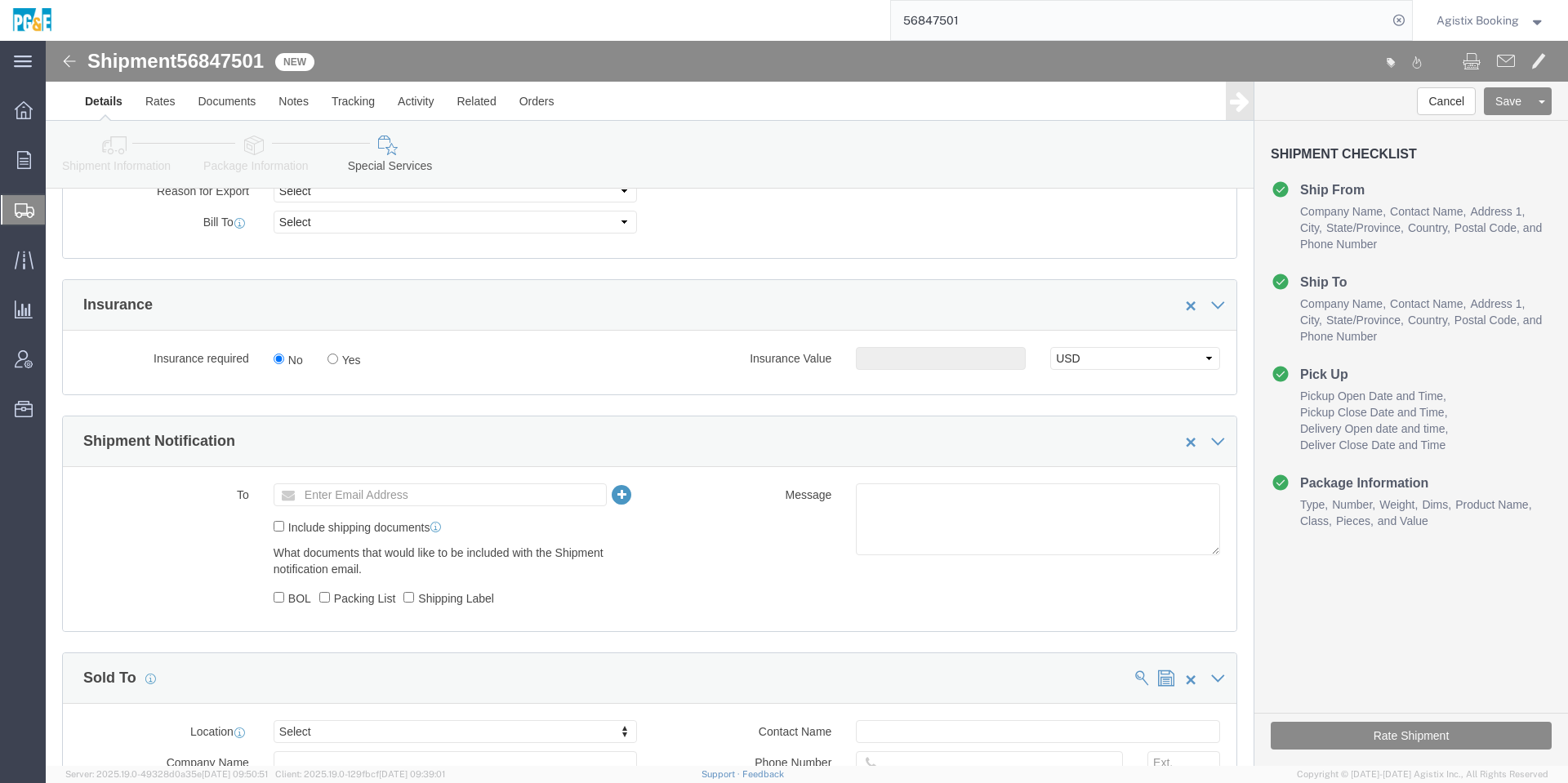
scroll to position [988, 0]
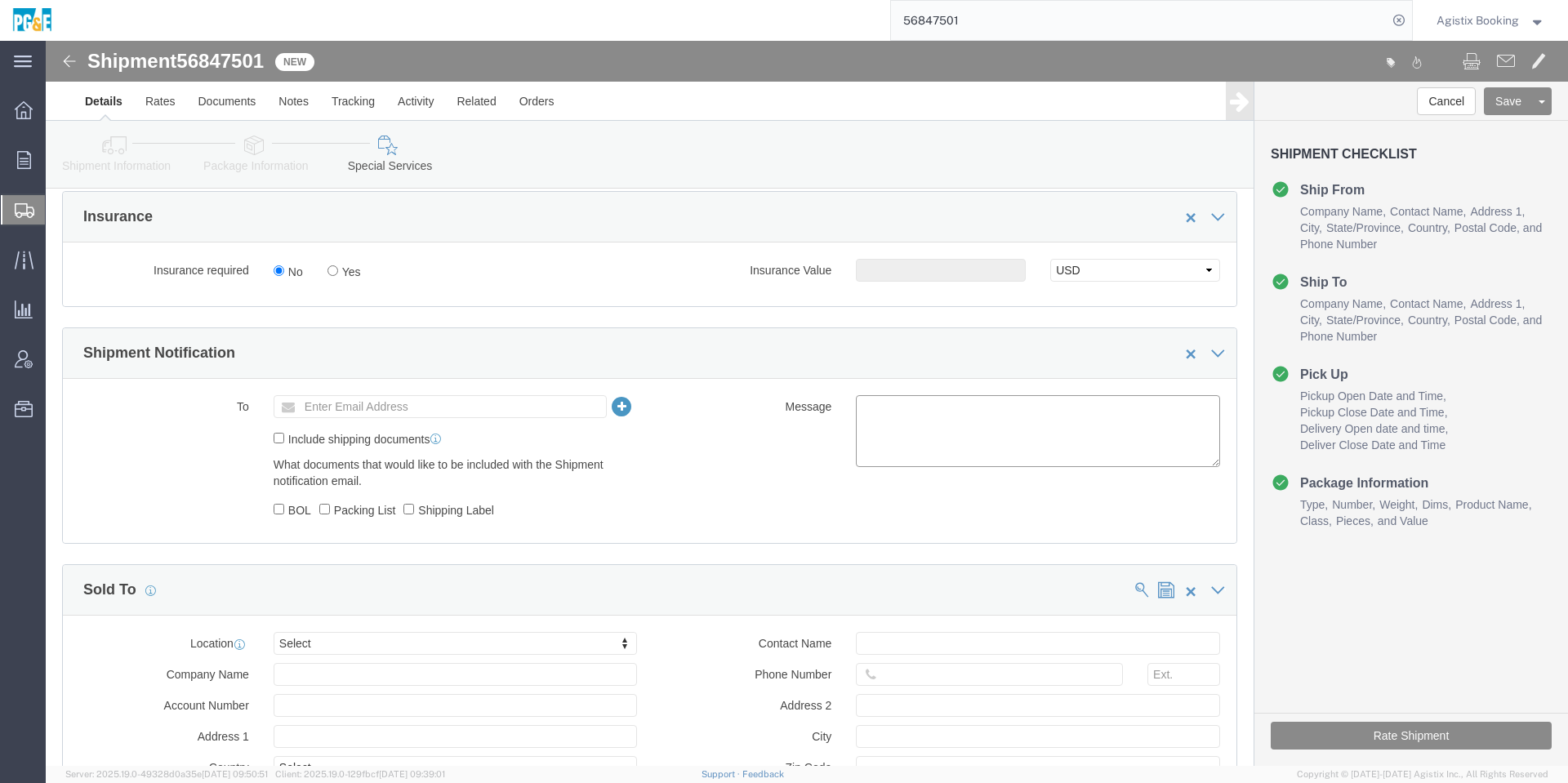
click textarea
paste textarea "Shipment #47913616 has been booked. Once confirmed by the carrier, the BOL will…"
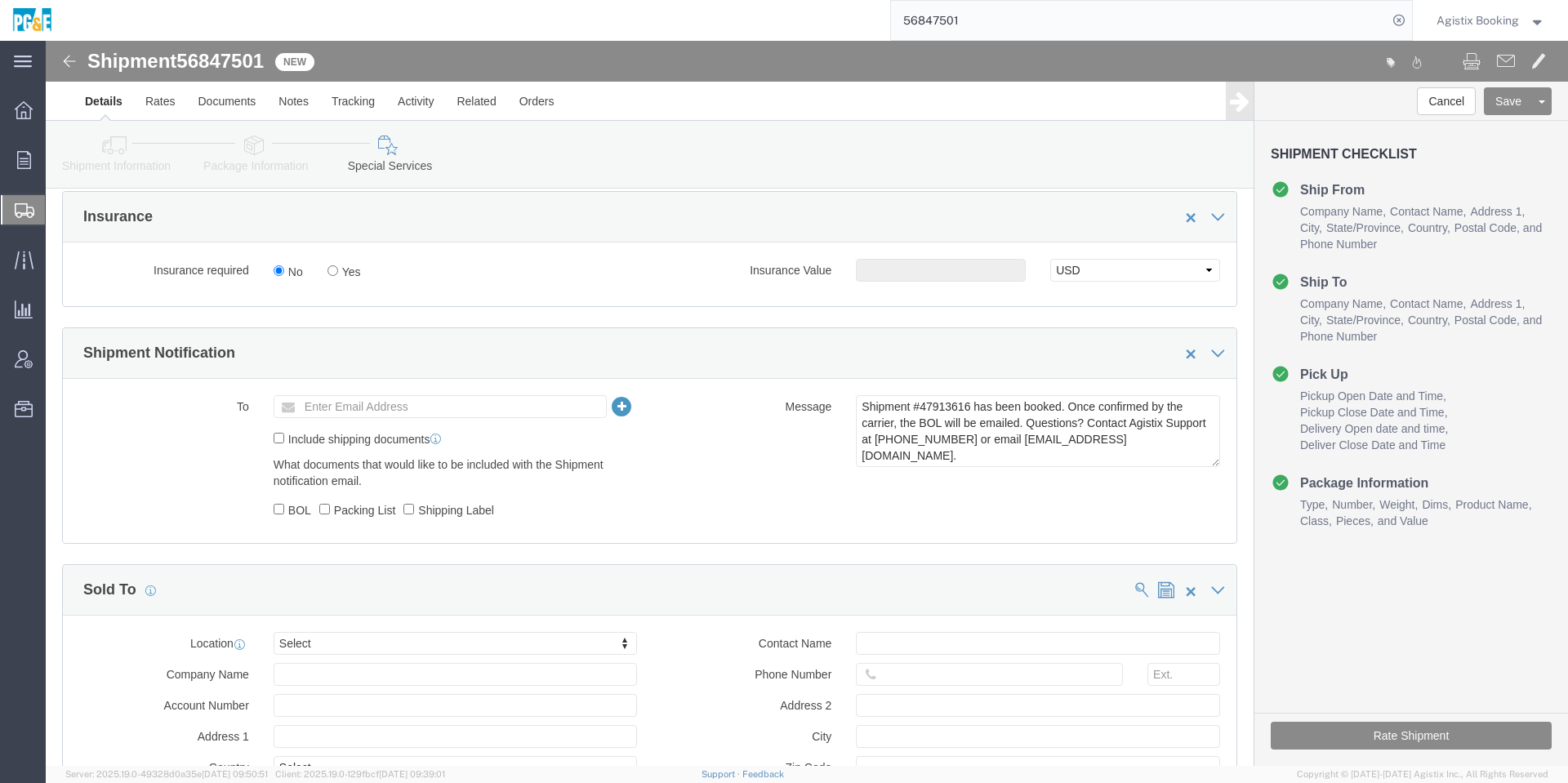
click span "56847501"
copy span "56847501"
click textarea "Shipment #47913616 has been booked. Once confirmed by the carrier, the BOL will…"
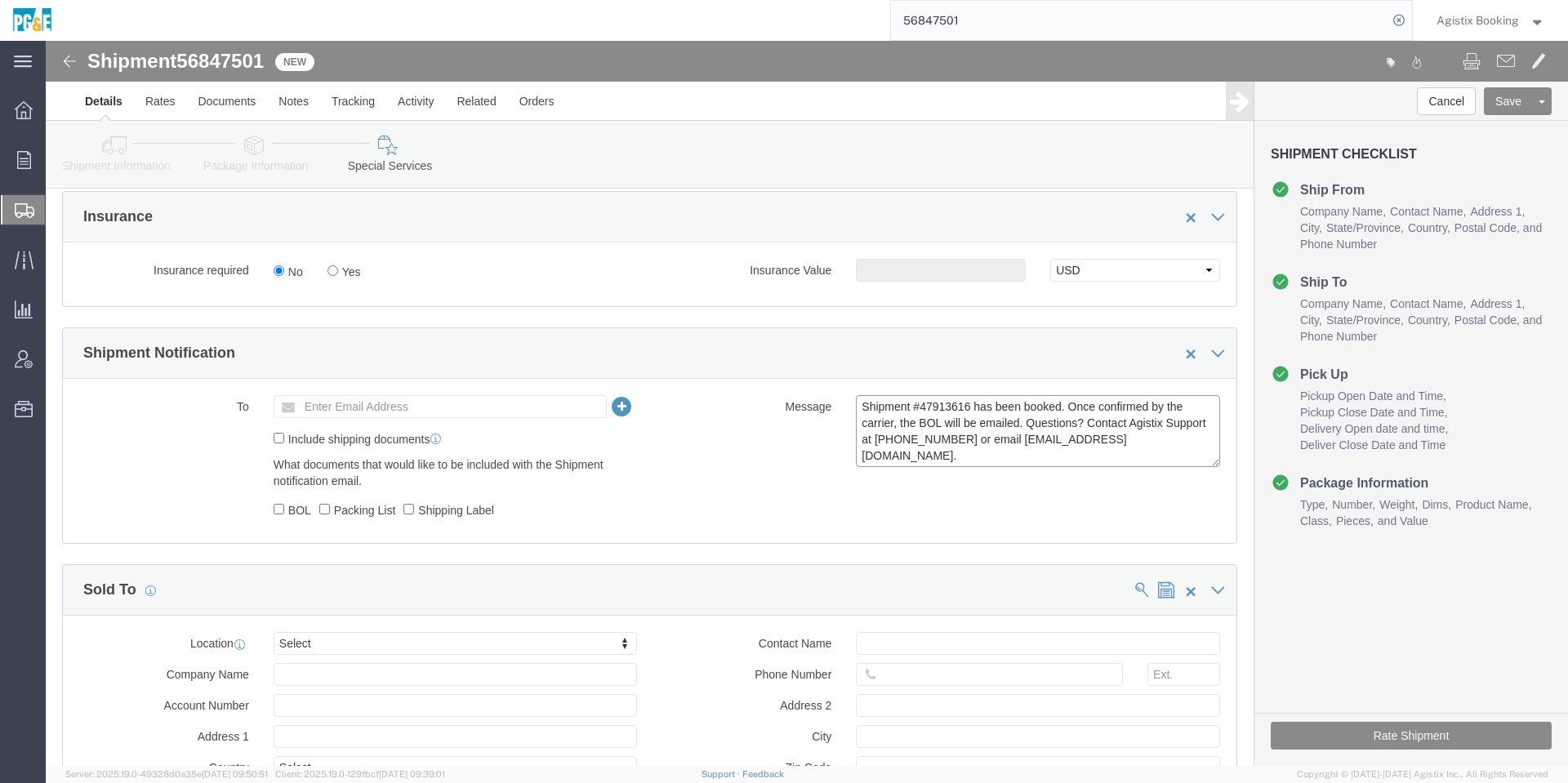
paste textarea "56847501"
type textarea "Shipment #56847501 has been booked. Once confirmed by the carrier, the BOL will…"
click textarea "Shipment #56847501 has been booked. Once confirmed by the carrier, the BOL will…"
click button "Save"
click div "Shipment Information Package Information Special Services Loading Routing"
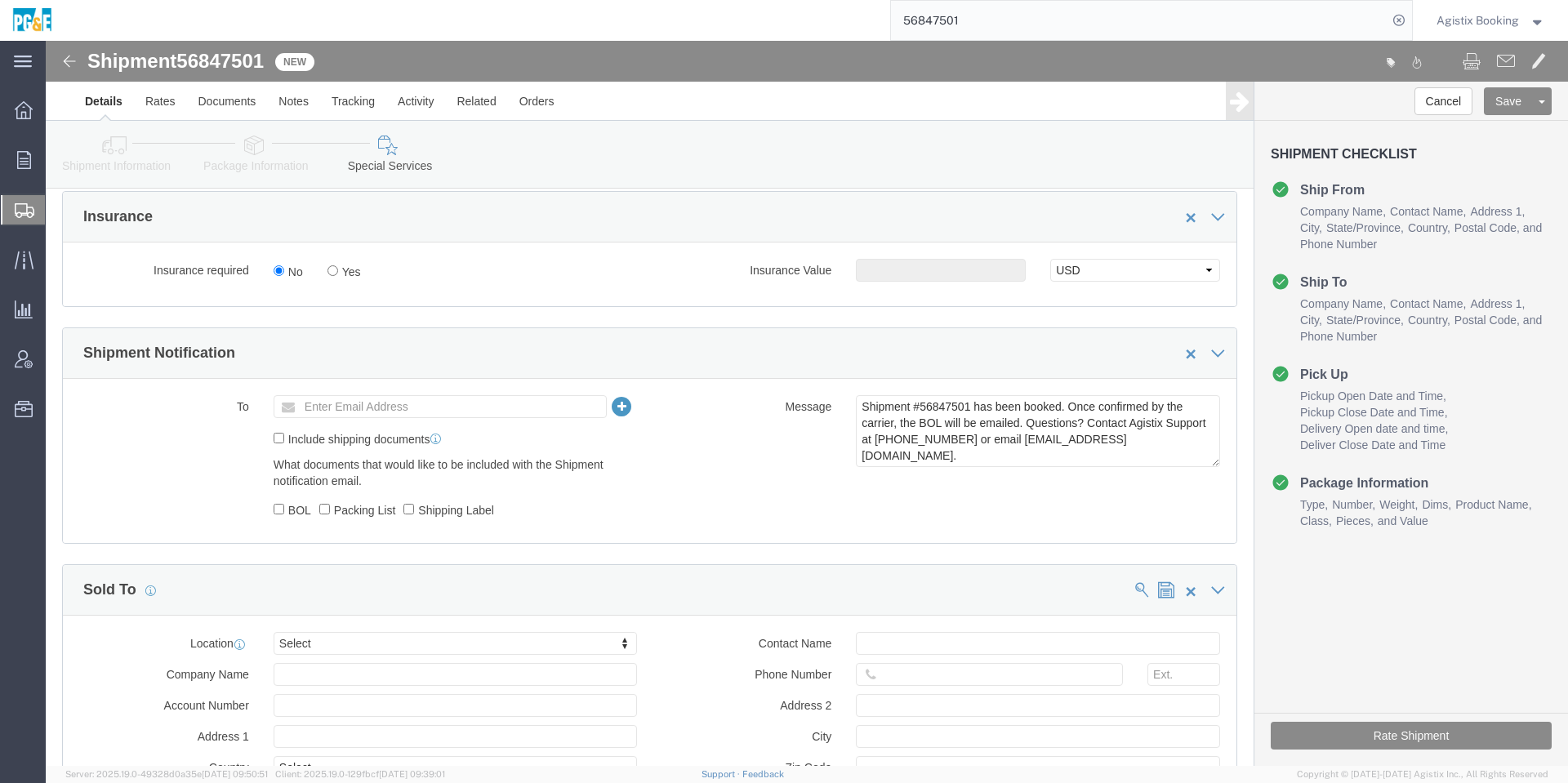
click link "Shipment Information"
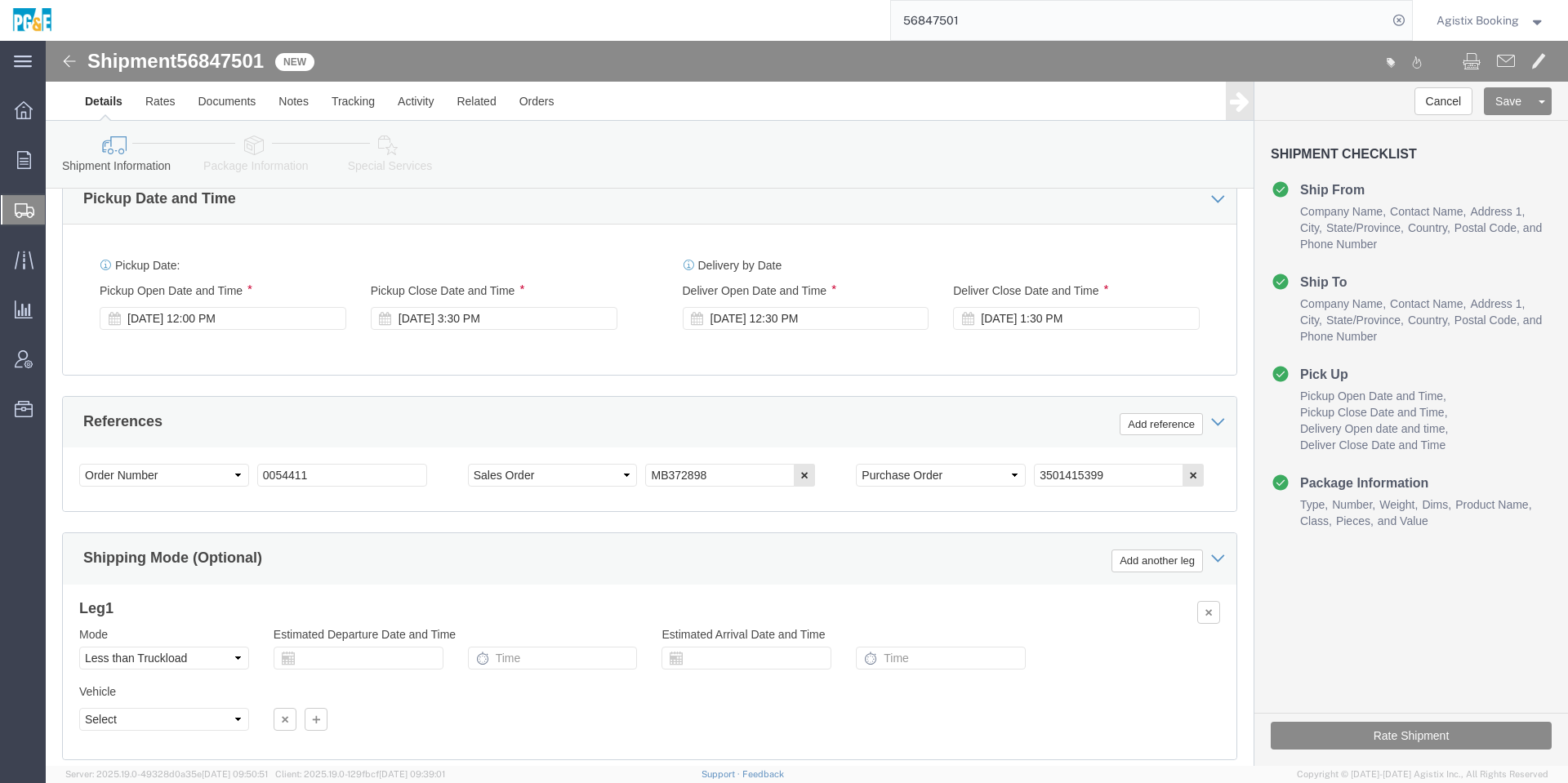
scroll to position [938, 0]
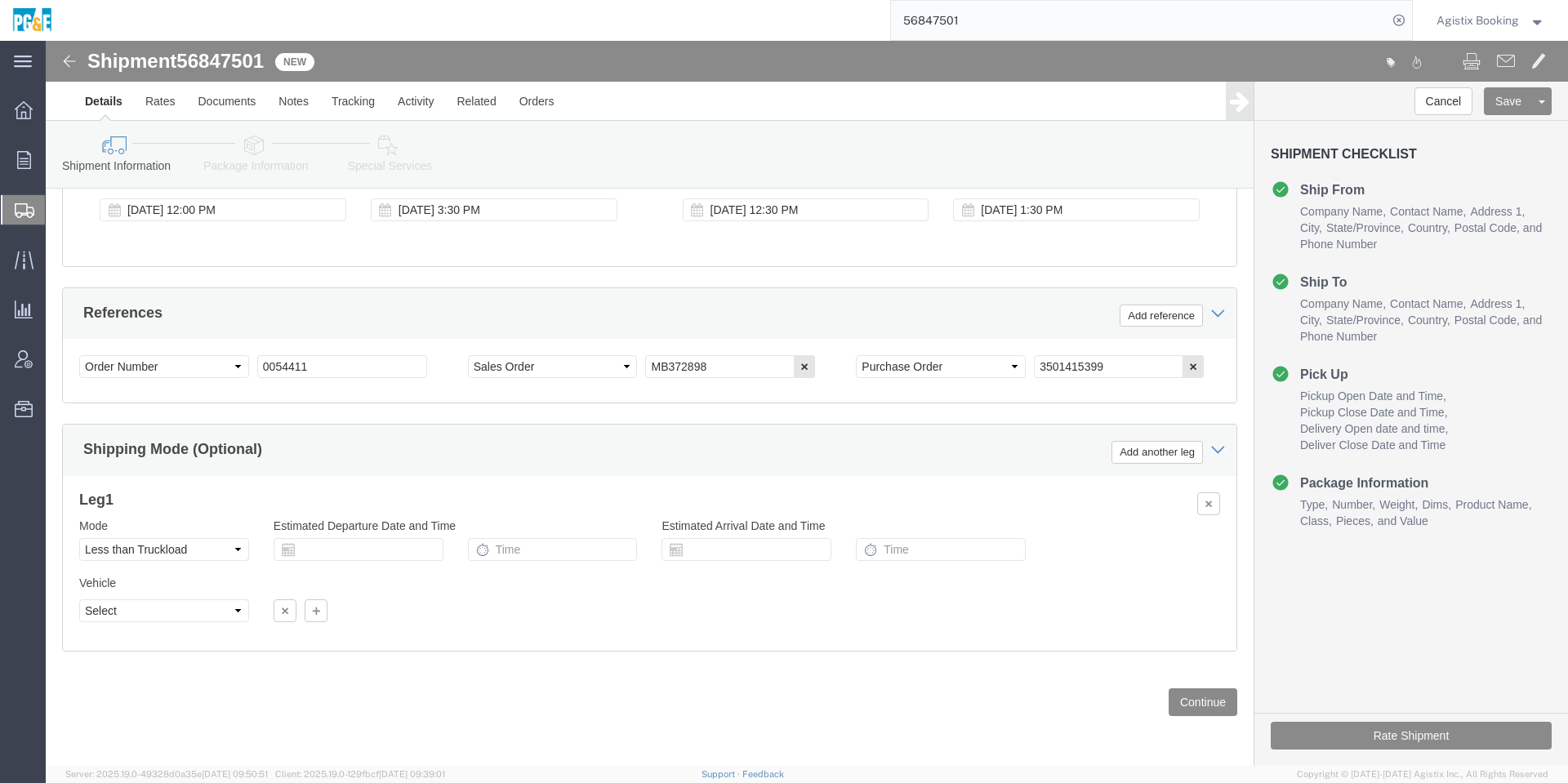
click div "Previous Continue"
click button "Continue"
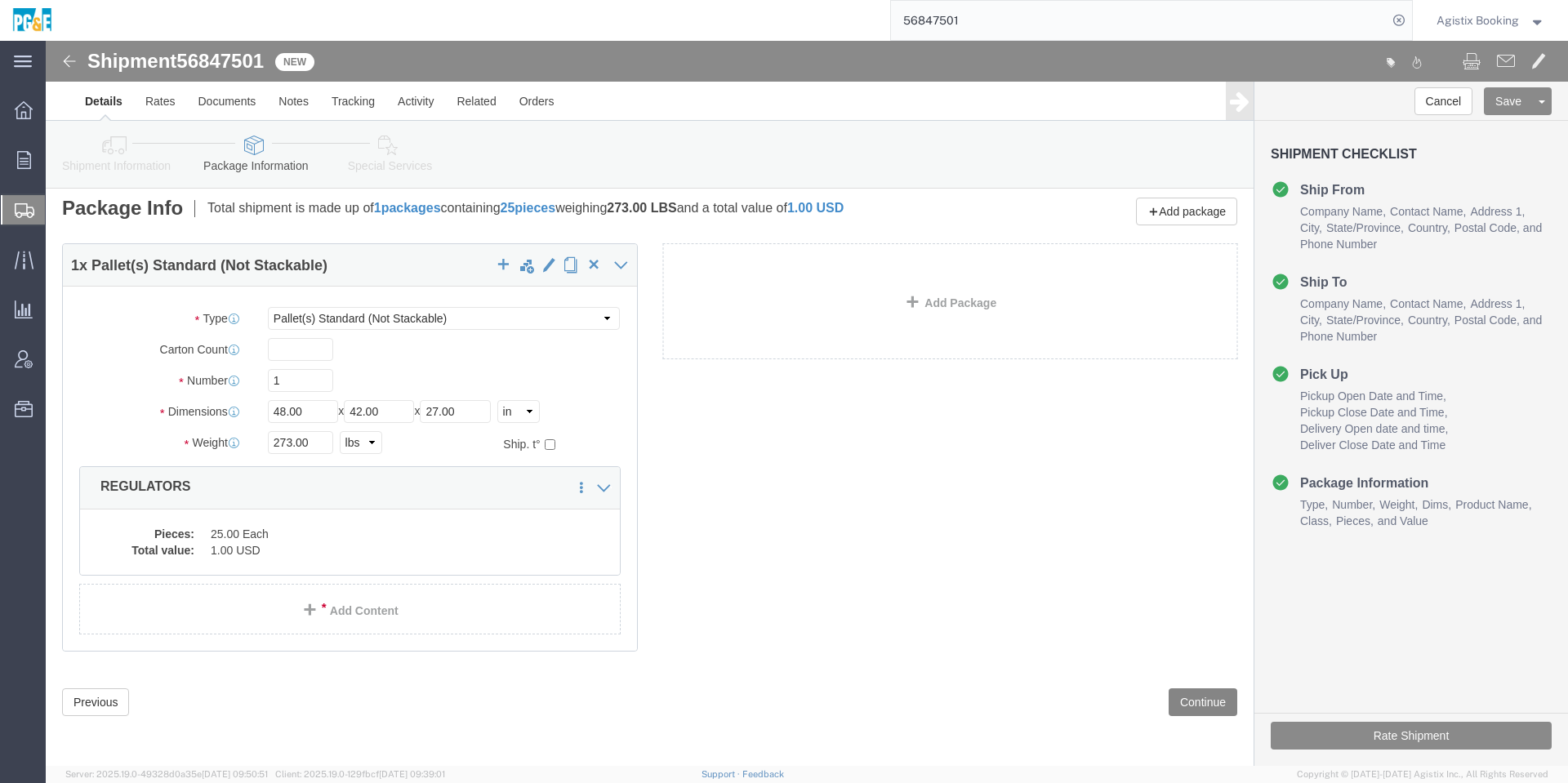
scroll to position [7, 0]
click button "Continue"
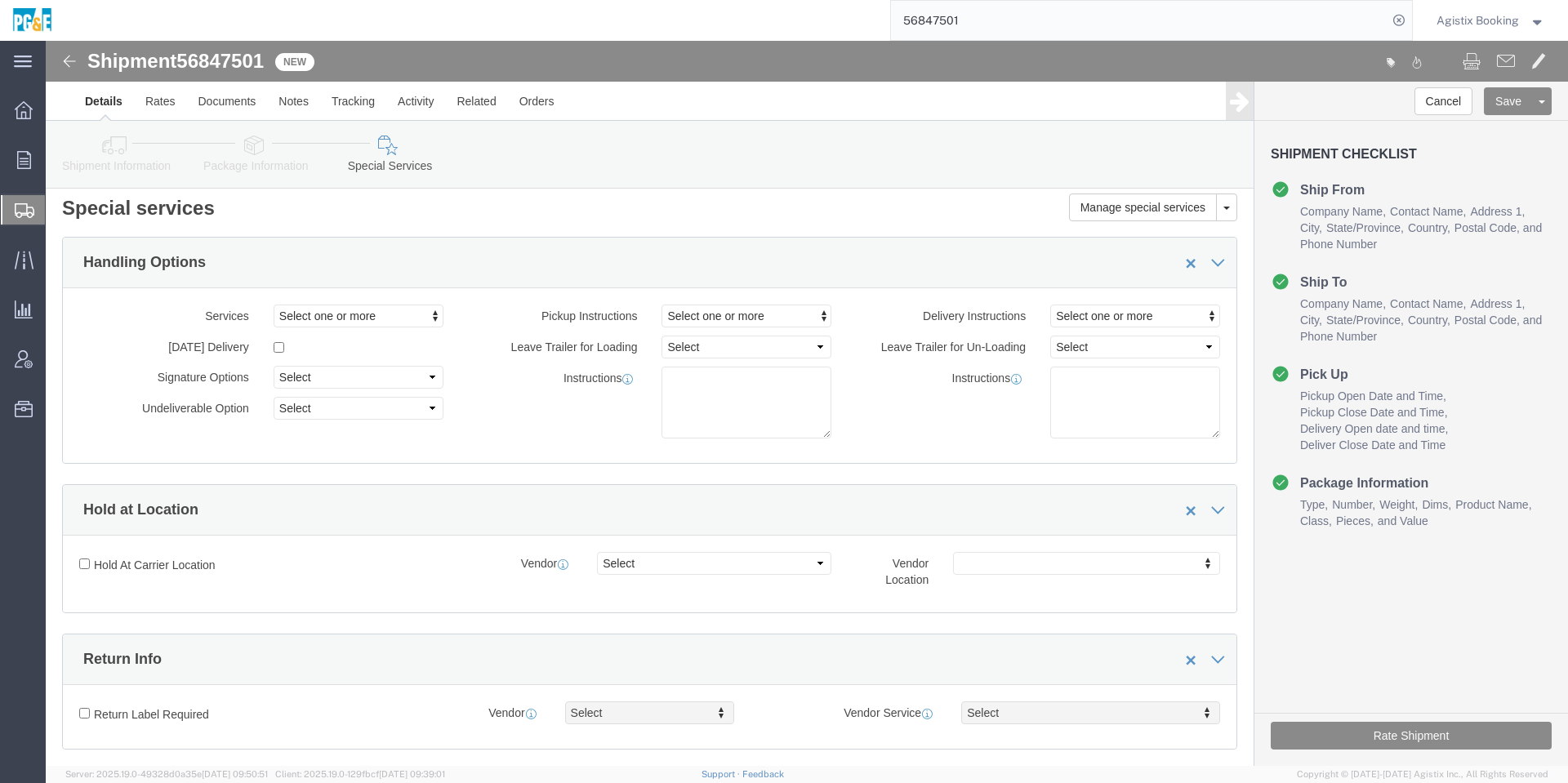
scroll to position [2346, 0]
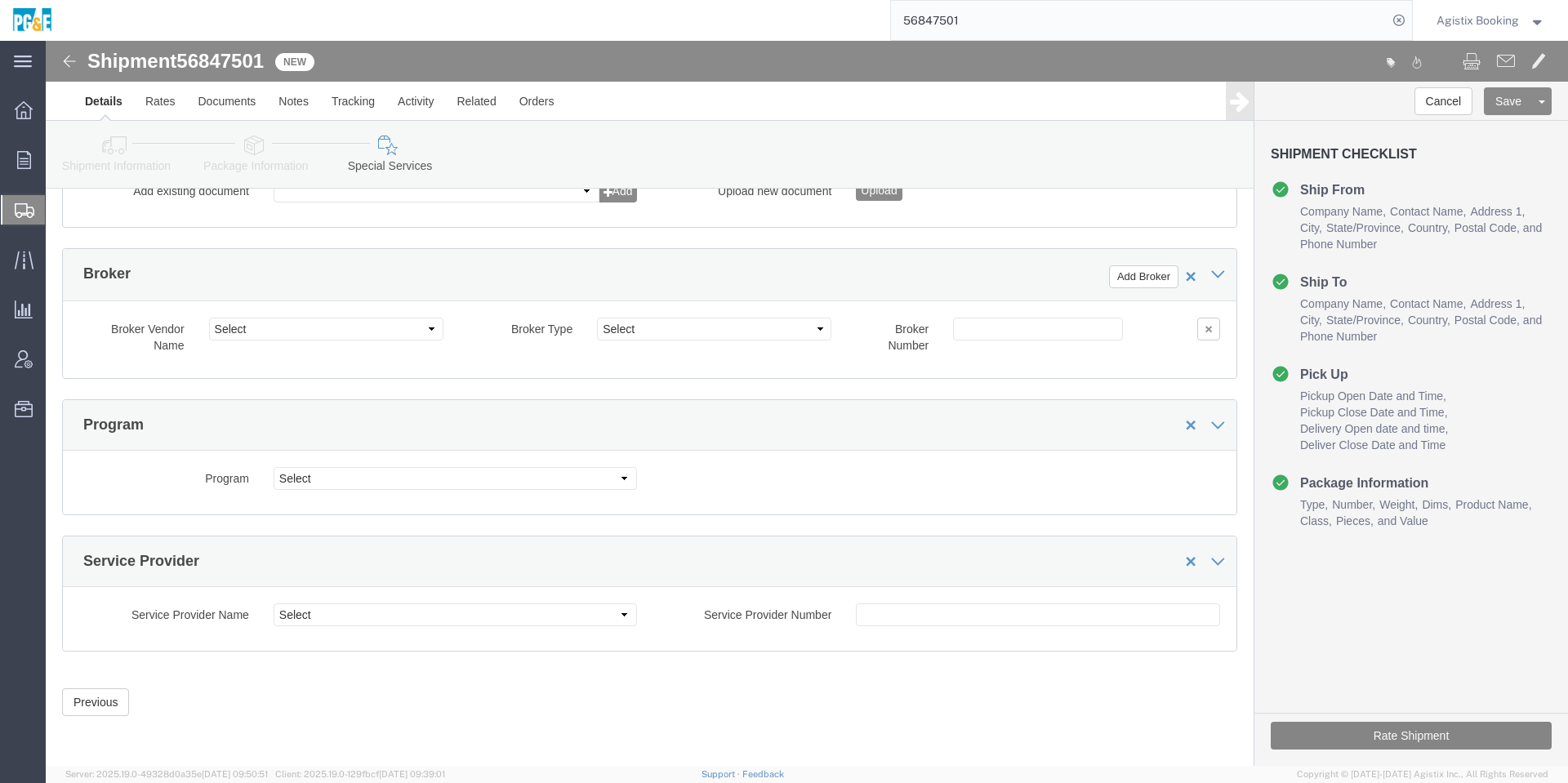
click button "Rate Shipment"
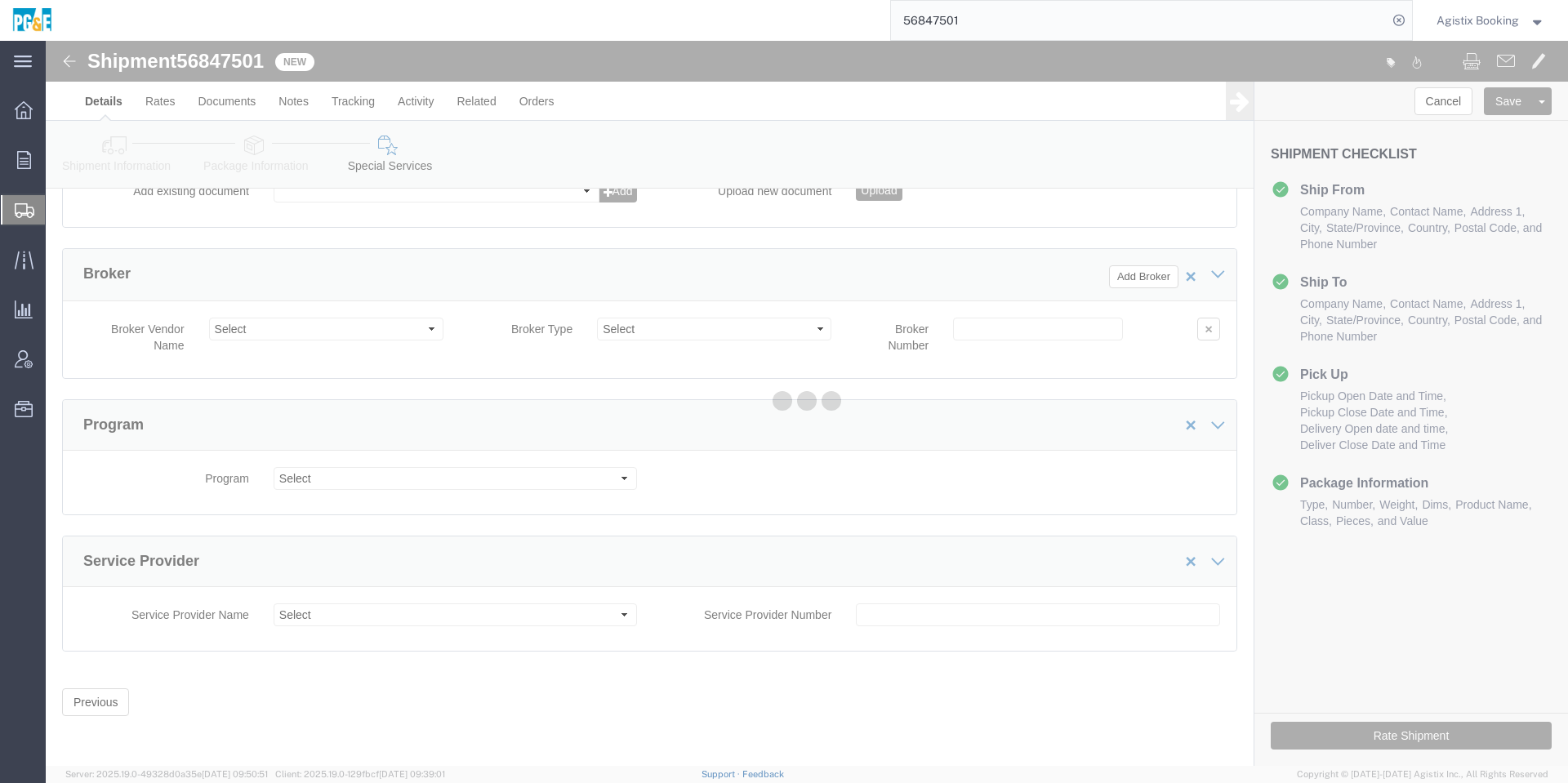
scroll to position [0, 0]
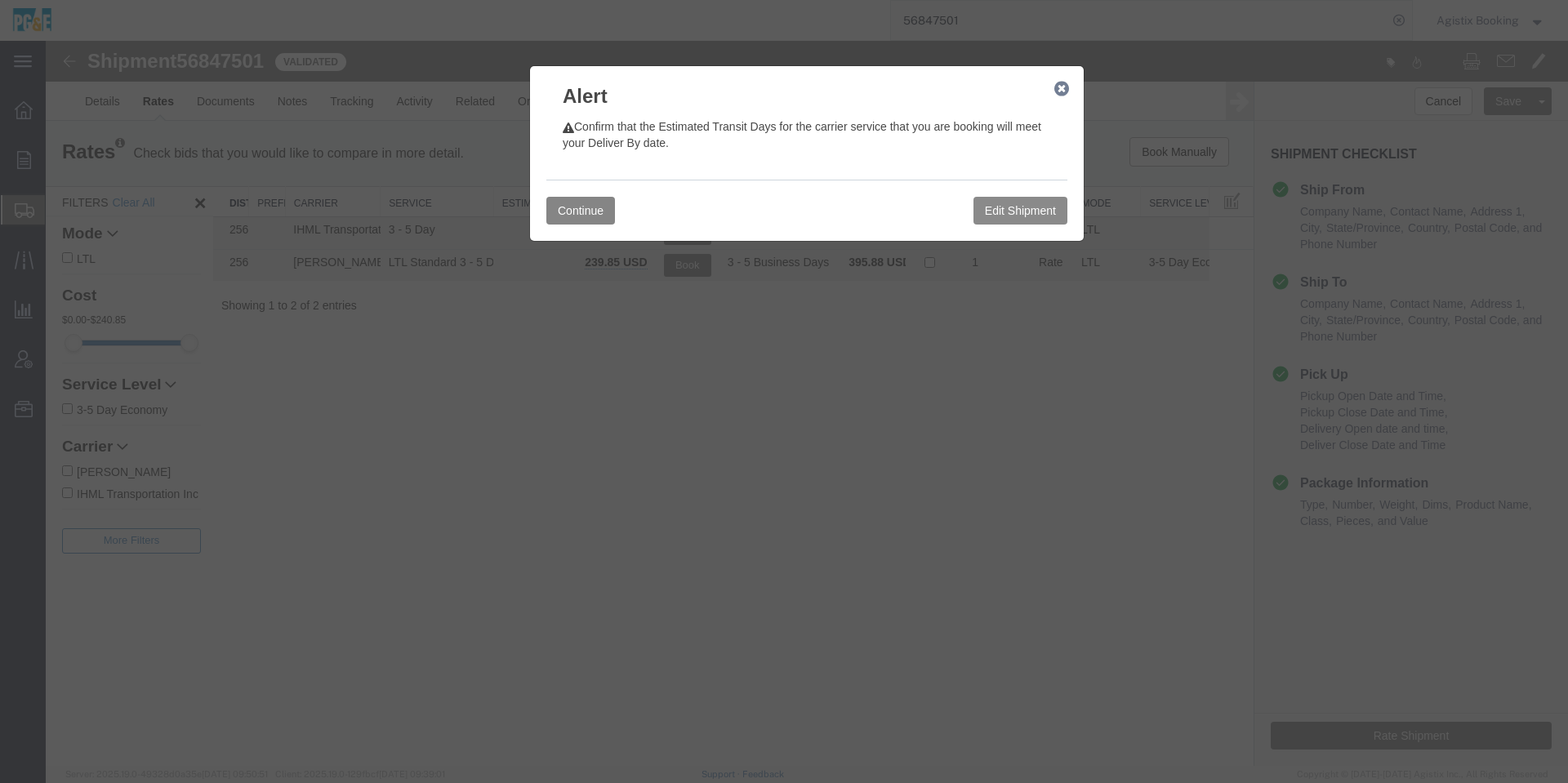
click at [602, 211] on button "Continue" at bounding box center [580, 210] width 69 height 28
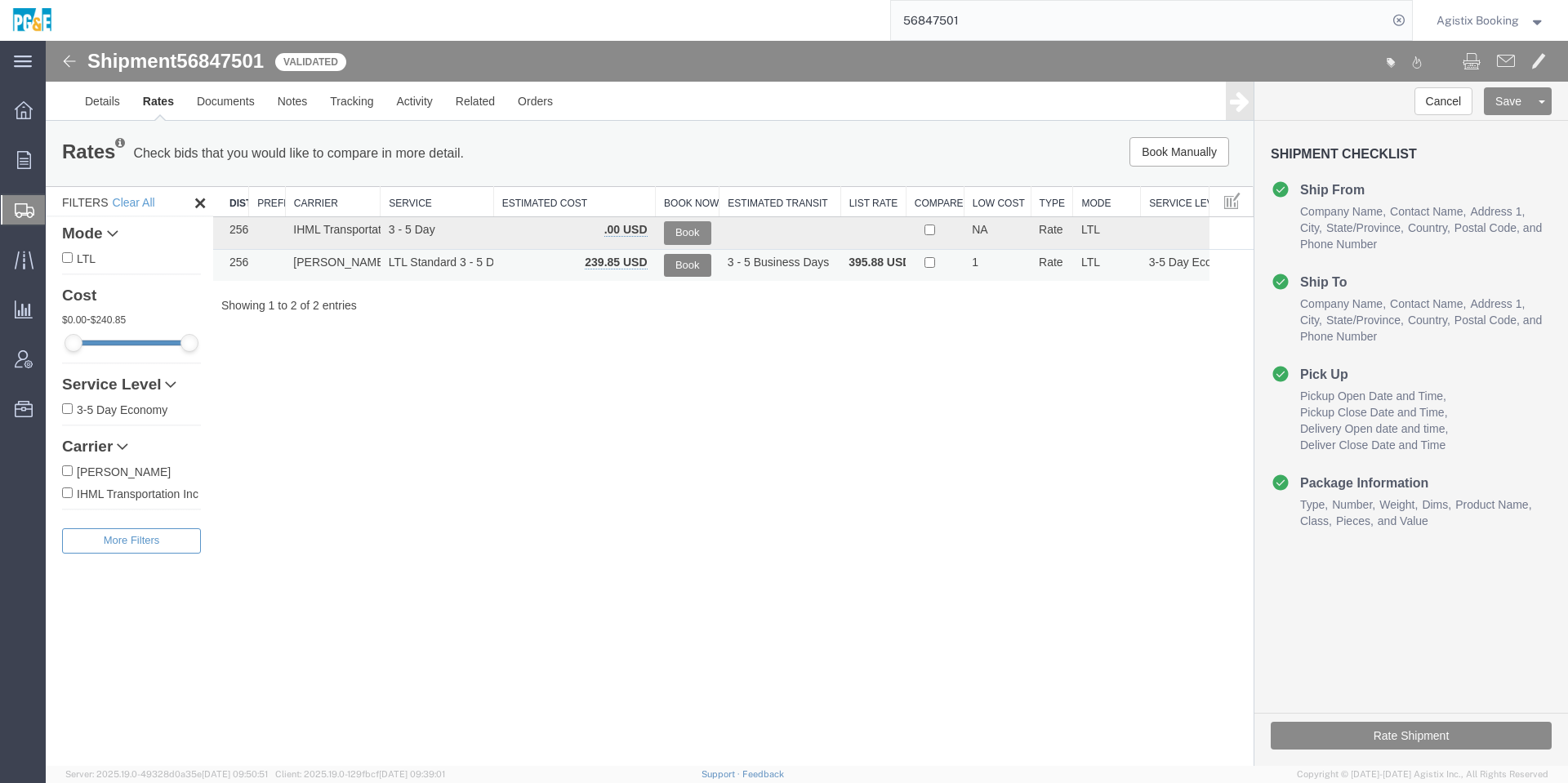
click at [683, 261] on button "Book" at bounding box center [687, 265] width 47 height 24
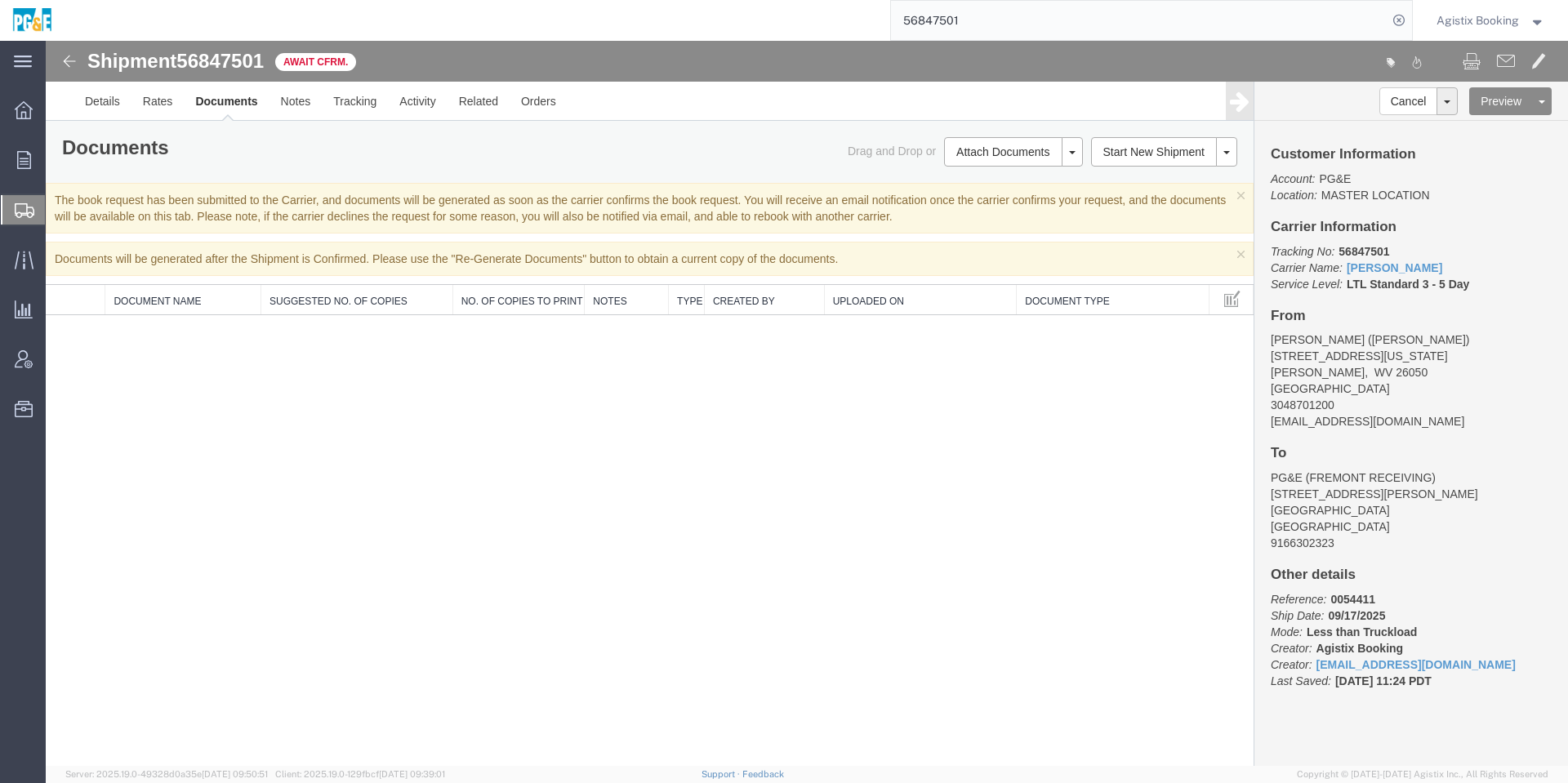
click at [1270, 31] on input "56847501" at bounding box center [1139, 21] width 497 height 39
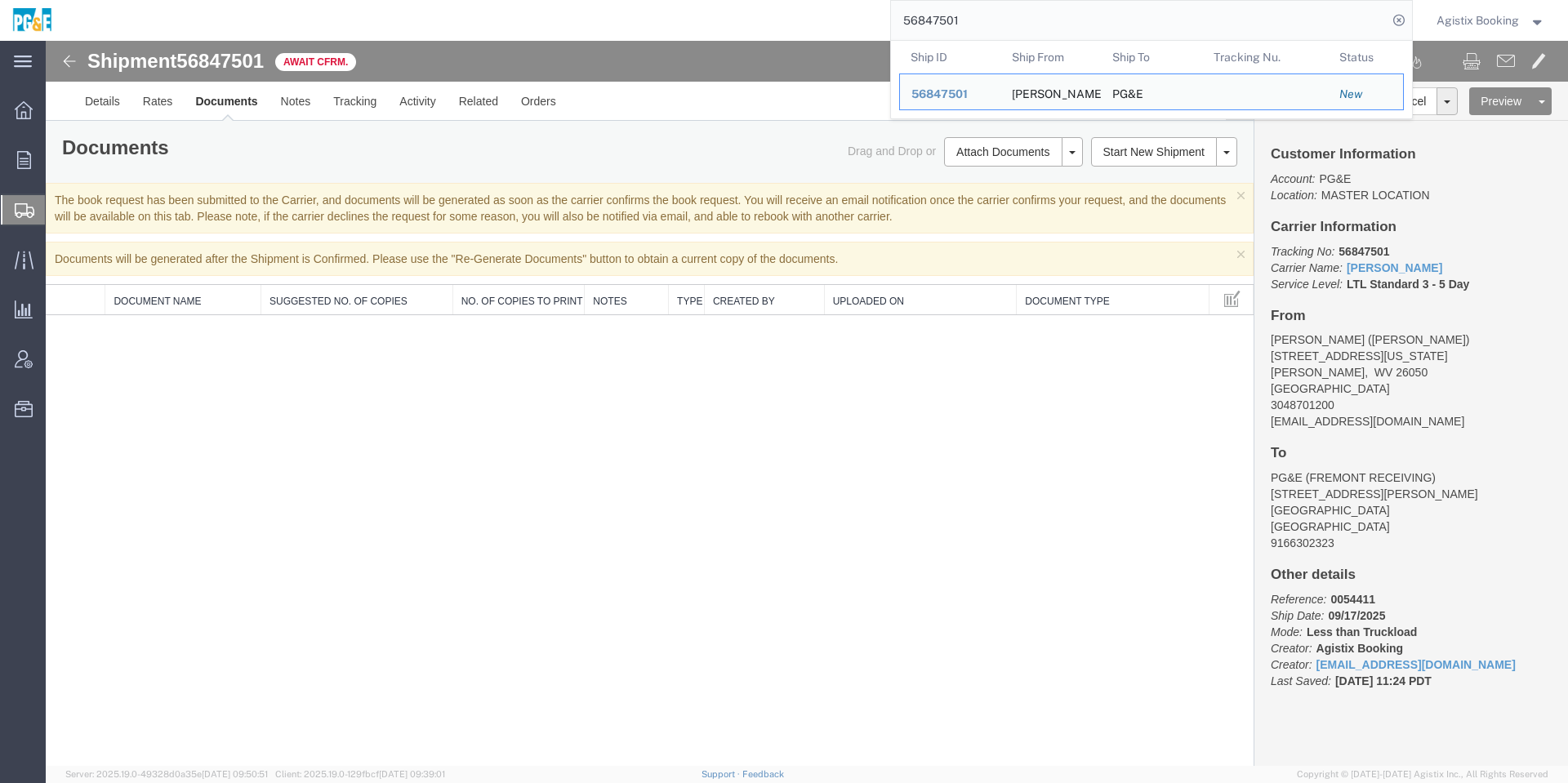
click at [1270, 31] on input "56847501" at bounding box center [1139, 21] width 497 height 39
click at [1441, 31] on div "Agistix Booking Agistix Booking Messages Notifications Profile Support Logout" at bounding box center [1490, 21] width 133 height 41
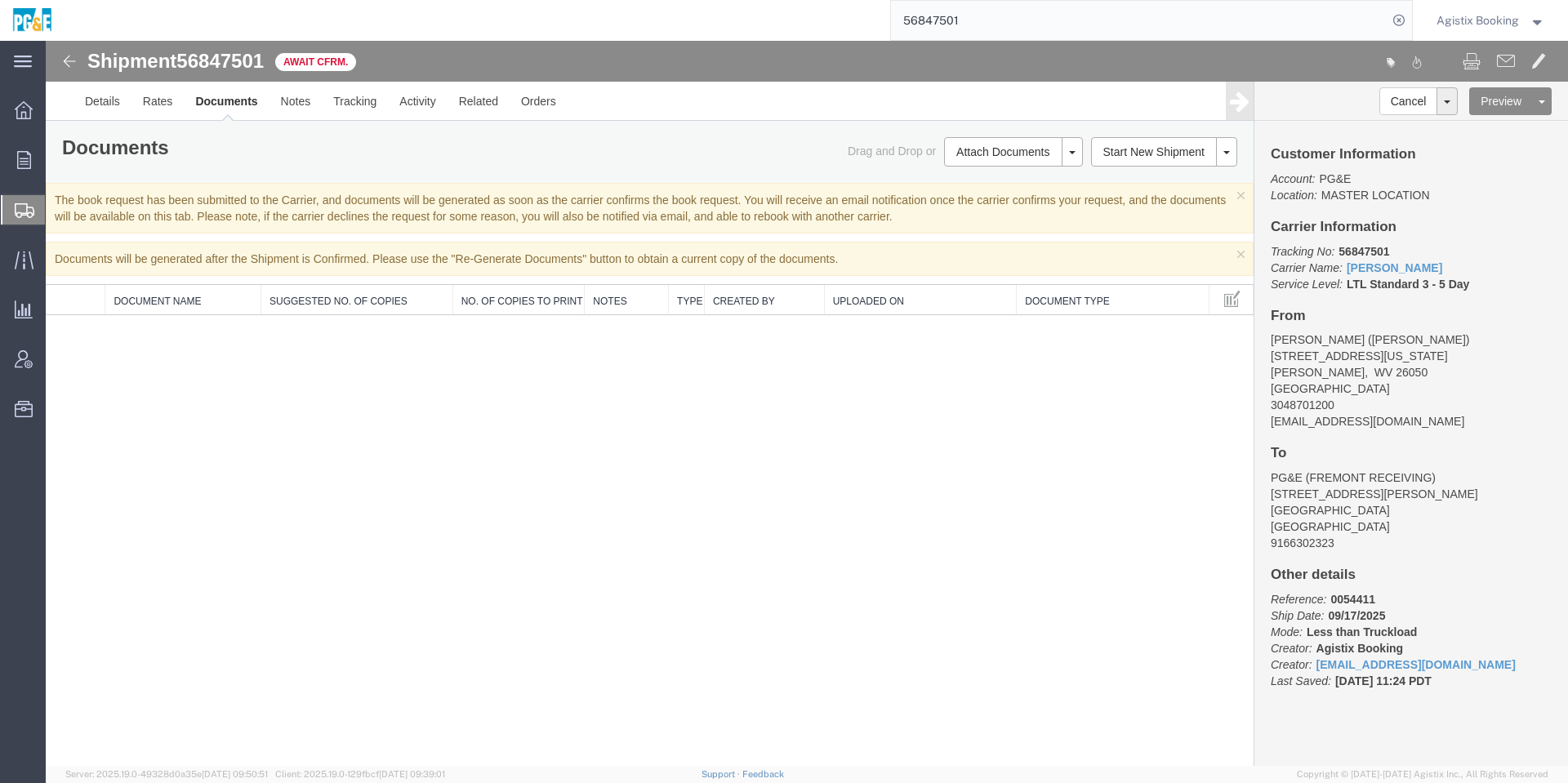
click at [1450, 27] on span "Agistix Booking" at bounding box center [1477, 21] width 82 height 18
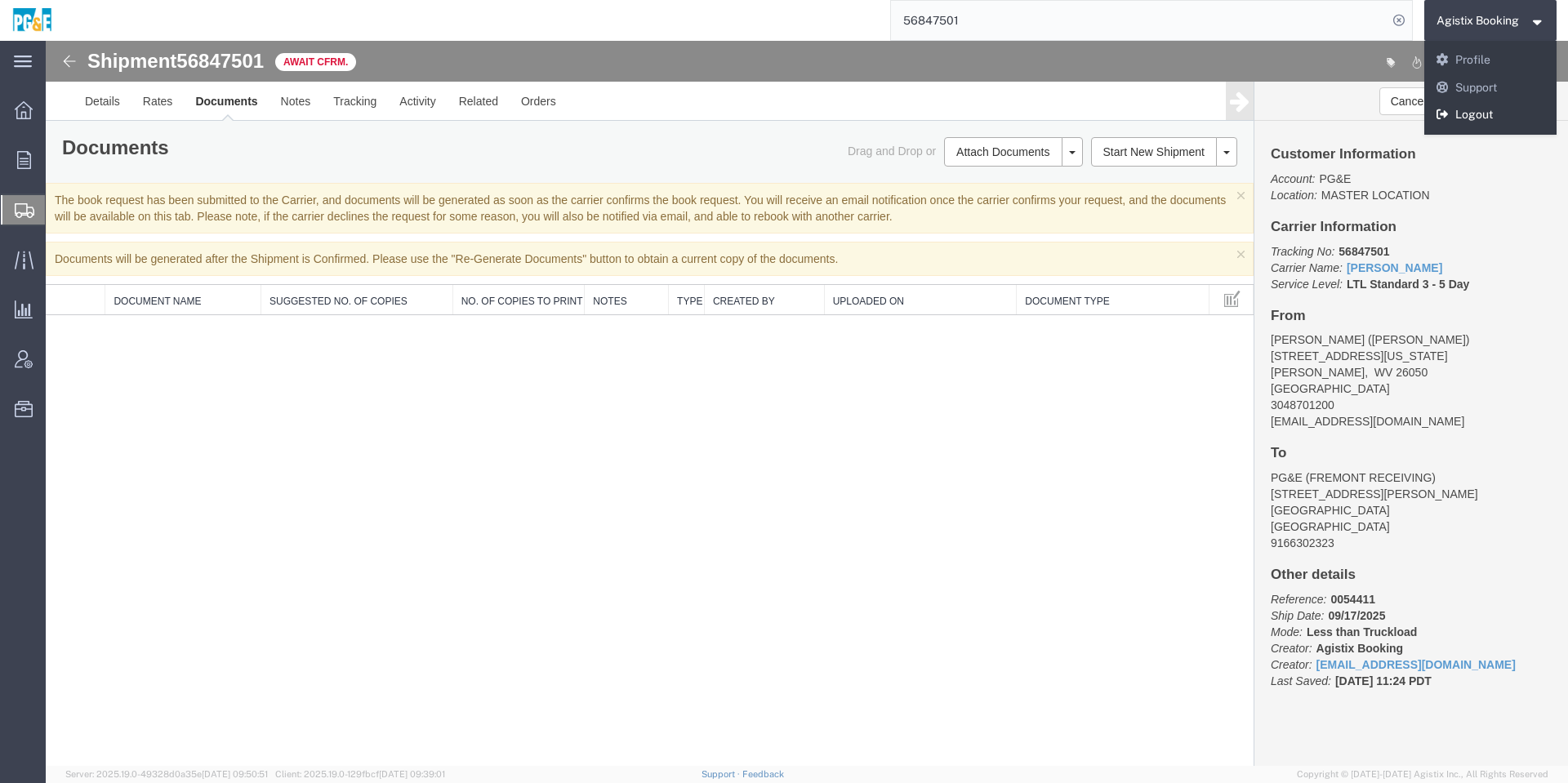
click at [1476, 121] on link "Logout" at bounding box center [1490, 114] width 133 height 28
